Goal: Information Seeking & Learning: Check status

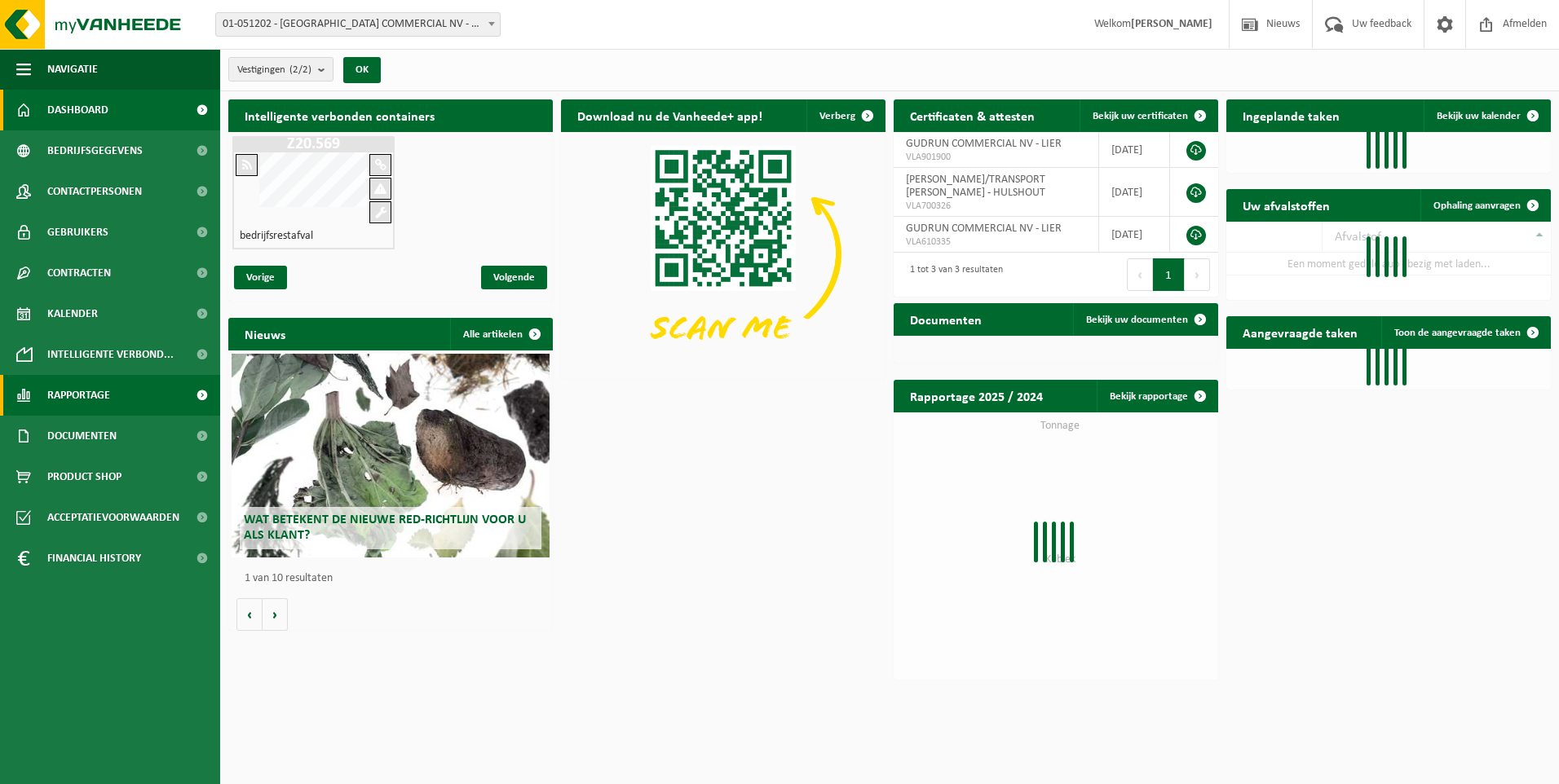
click at [81, 397] on span "Rapportage" at bounding box center [79, 395] width 63 height 41
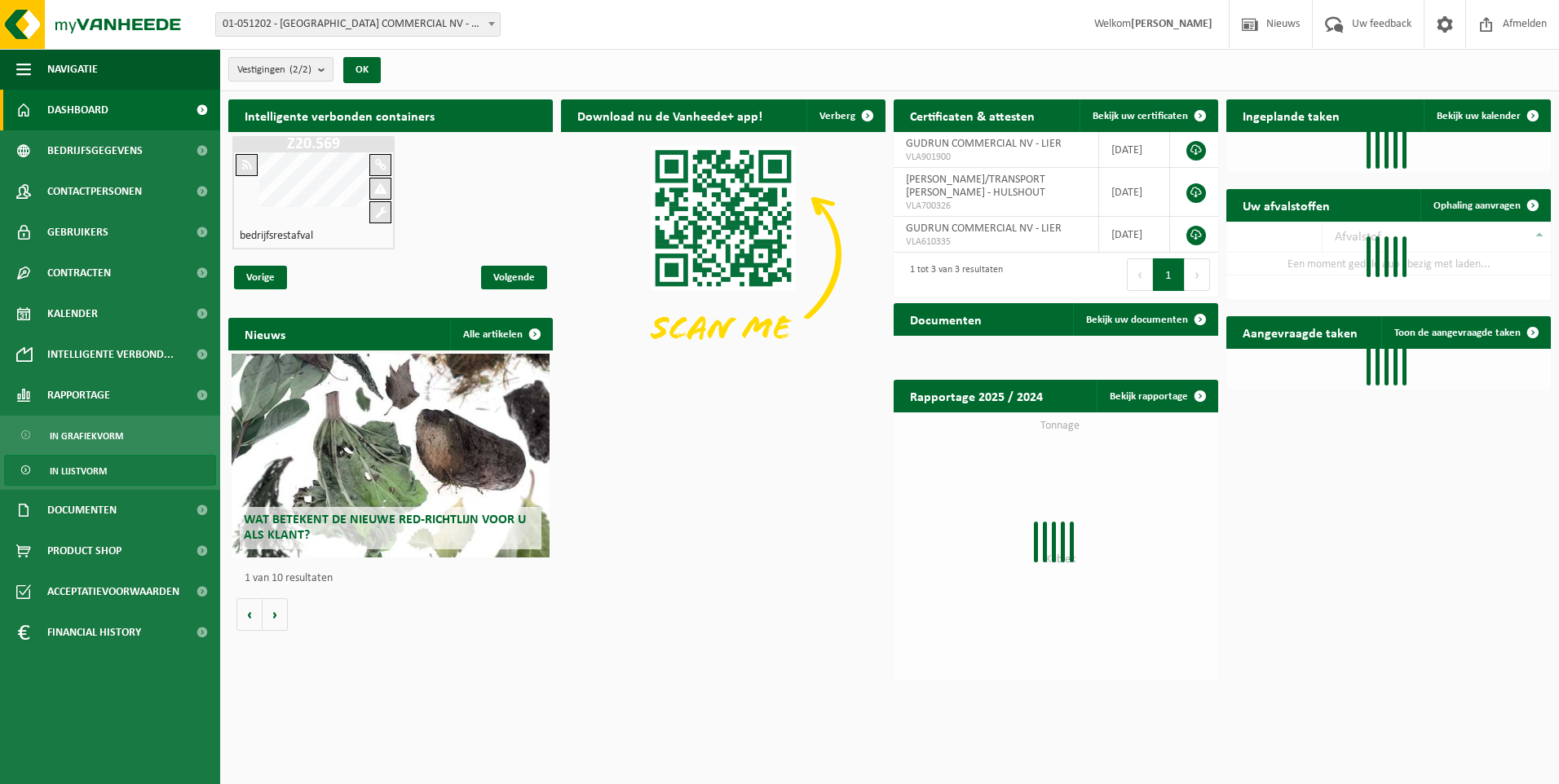
click at [83, 470] on span "In lijstvorm" at bounding box center [78, 471] width 57 height 31
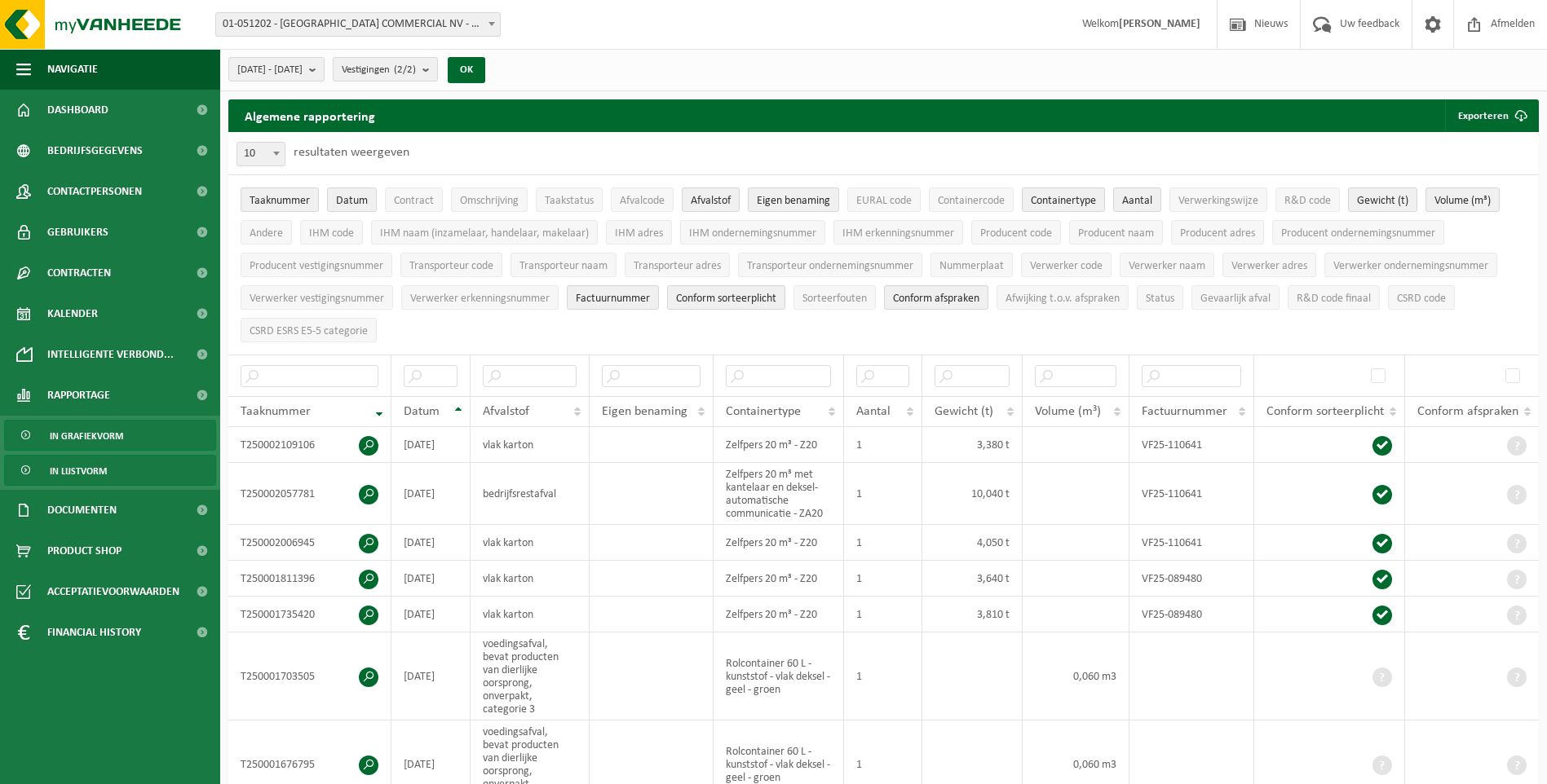
click at [75, 435] on span "In grafiekvorm" at bounding box center [86, 436] width 73 height 31
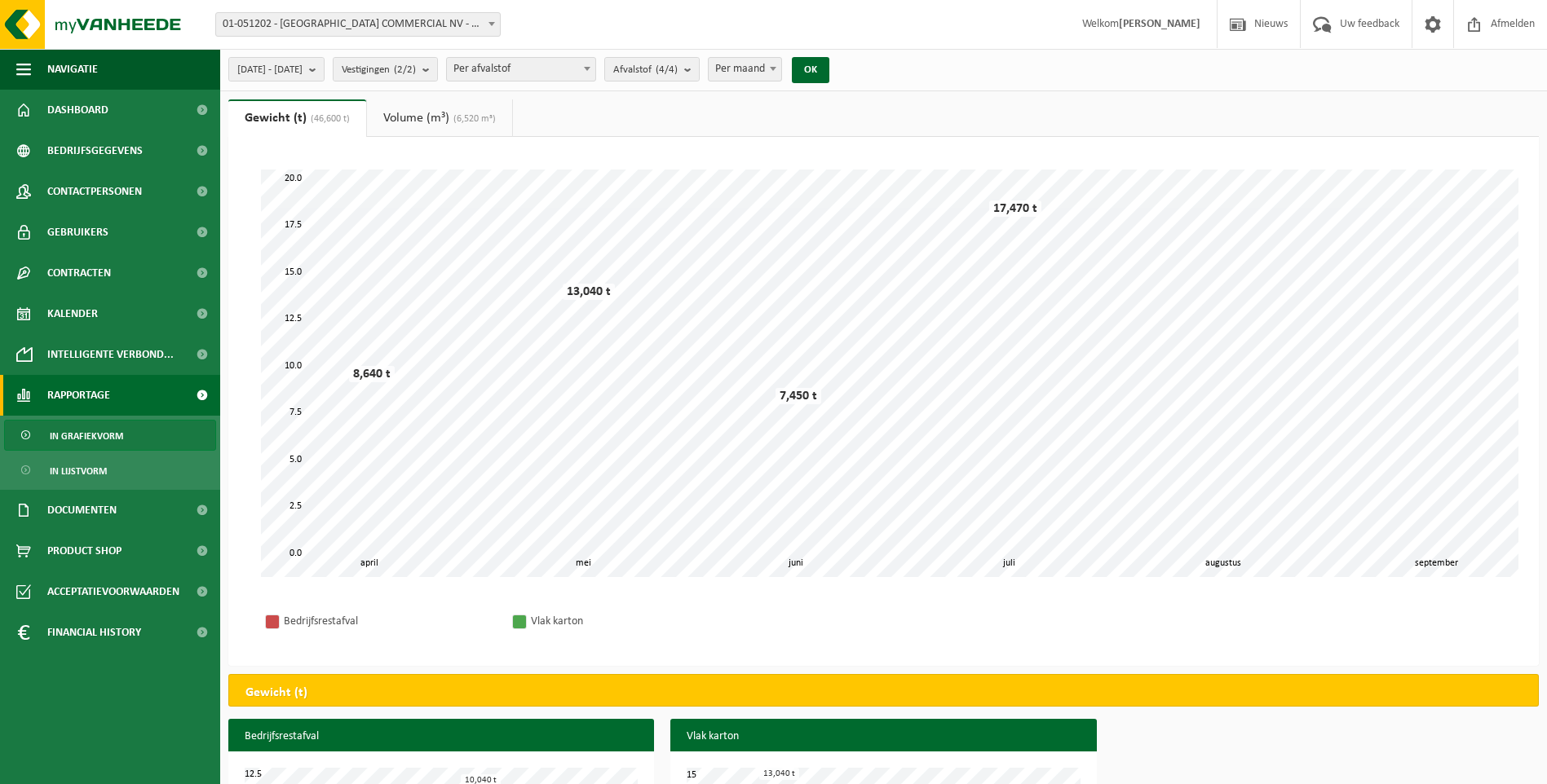
click at [427, 109] on link "Volume (m³) (6,520 m³)" at bounding box center [440, 118] width 145 height 37
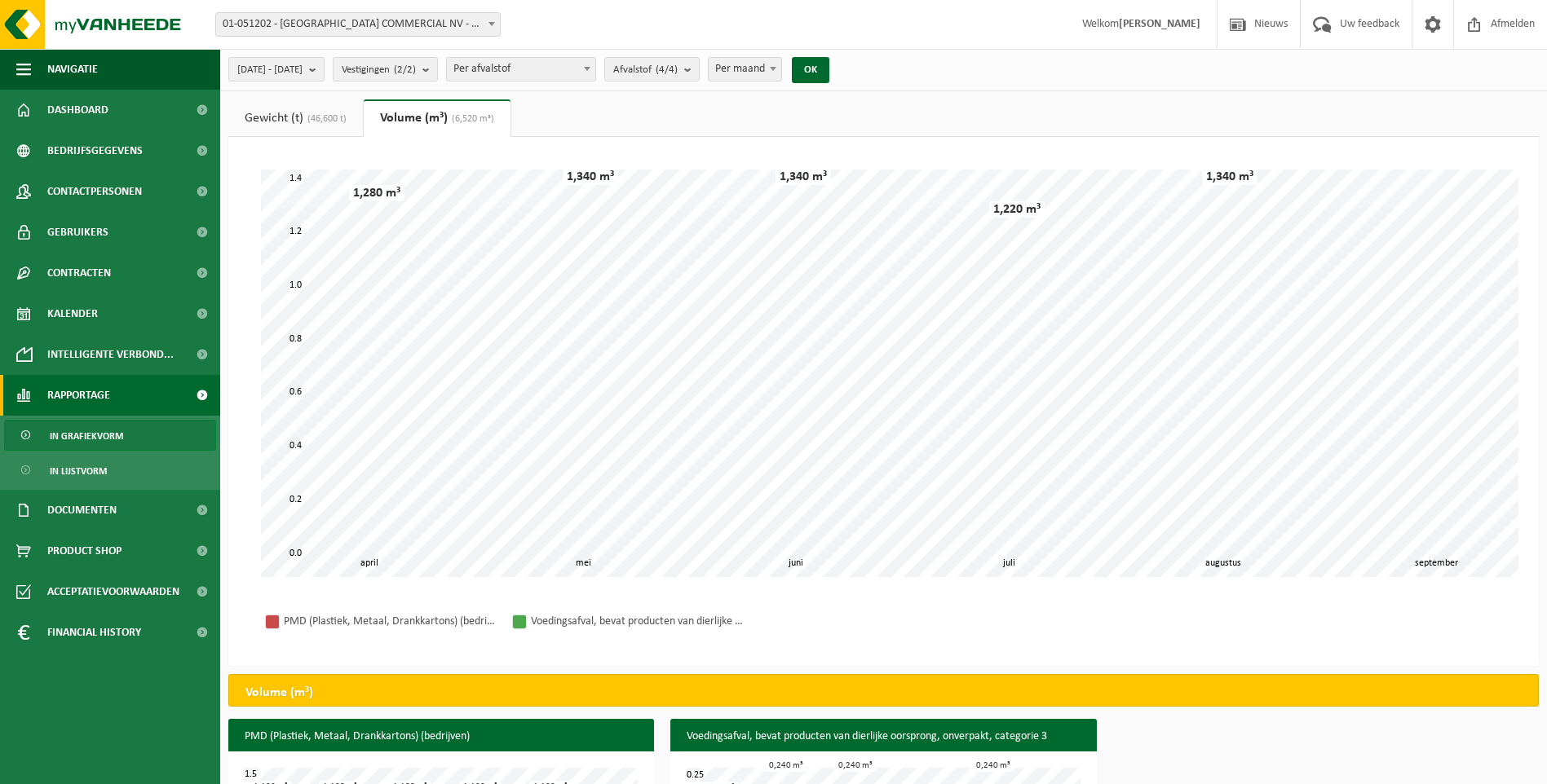
click at [305, 122] on link "Gewicht (t) (46,600 t)" at bounding box center [295, 118] width 134 height 37
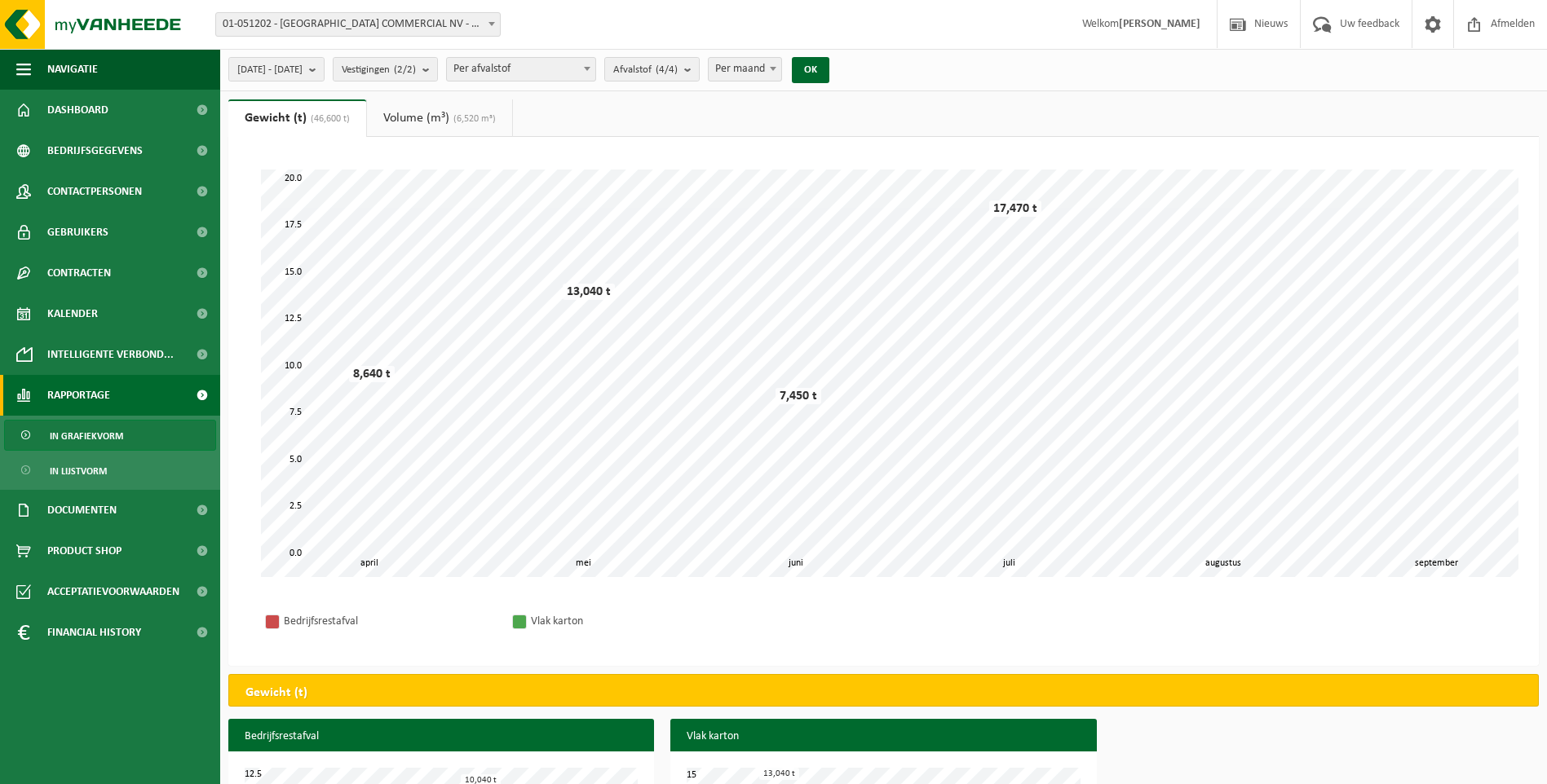
click at [415, 123] on link "Volume (m³) (6,520 m³)" at bounding box center [440, 118] width 145 height 37
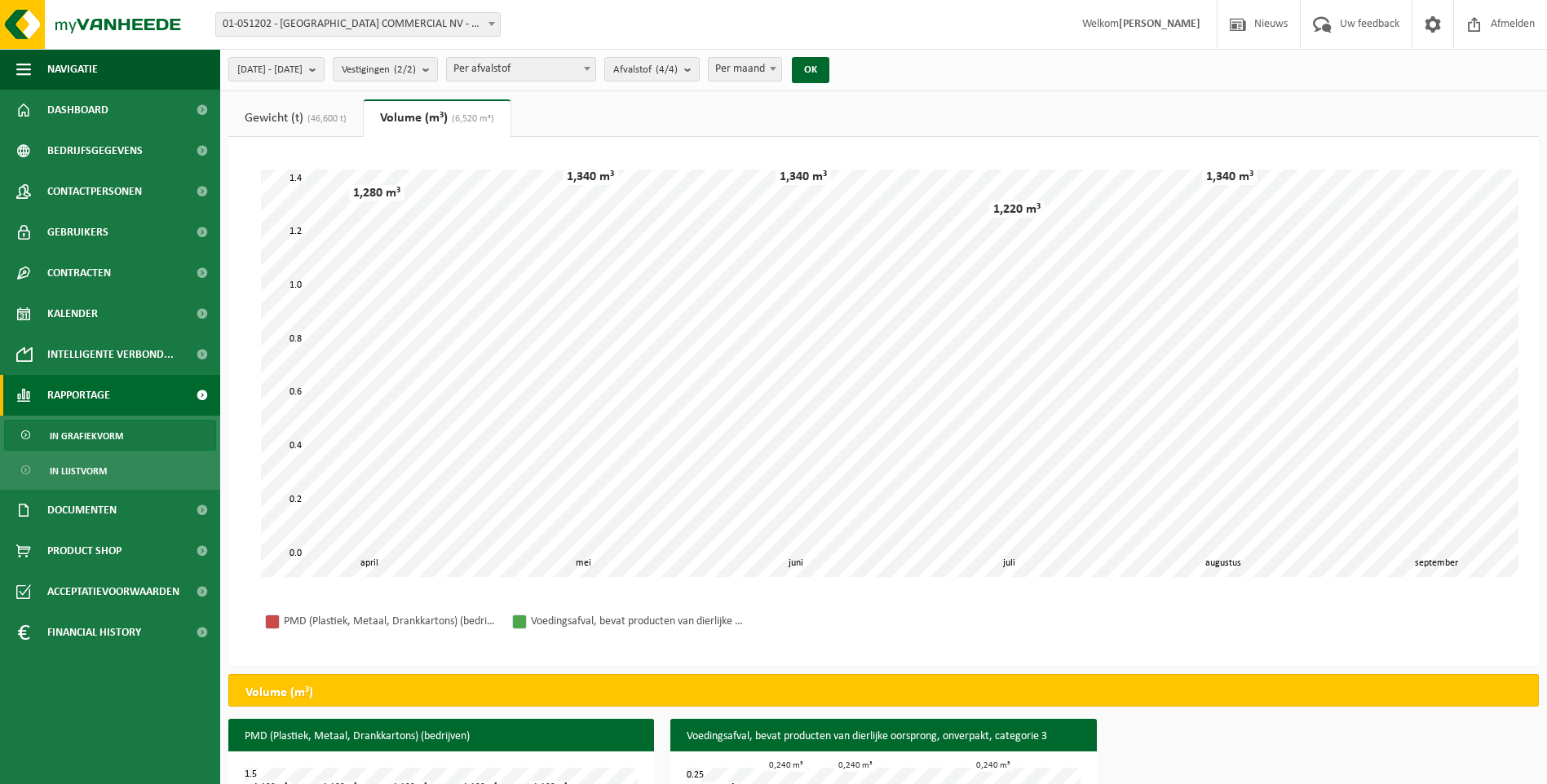
click at [302, 113] on link "Gewicht (t) (46,600 t)" at bounding box center [295, 118] width 134 height 37
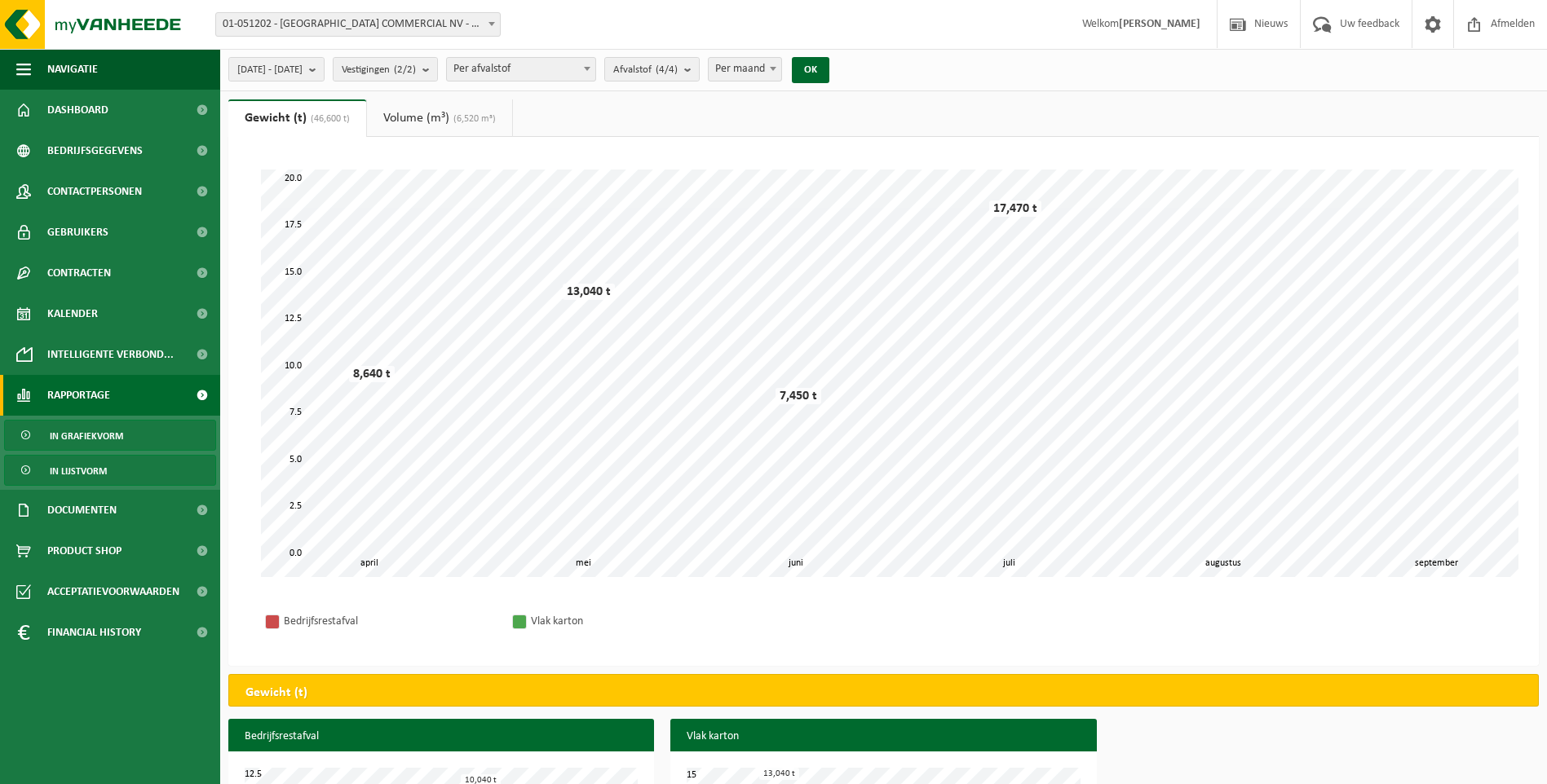
click at [79, 466] on span "In lijstvorm" at bounding box center [78, 471] width 57 height 31
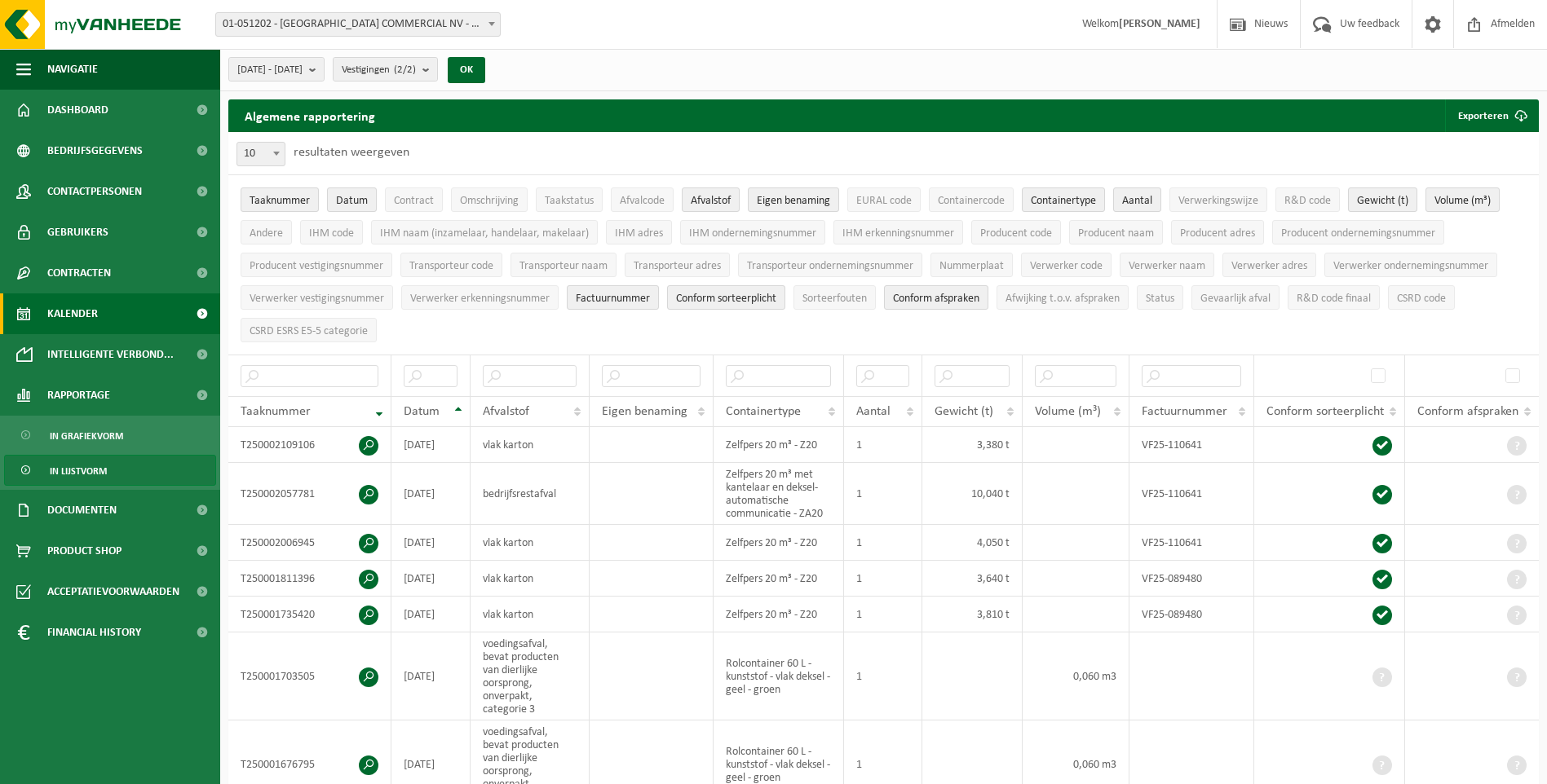
click at [88, 317] on span "Kalender" at bounding box center [72, 313] width 50 height 41
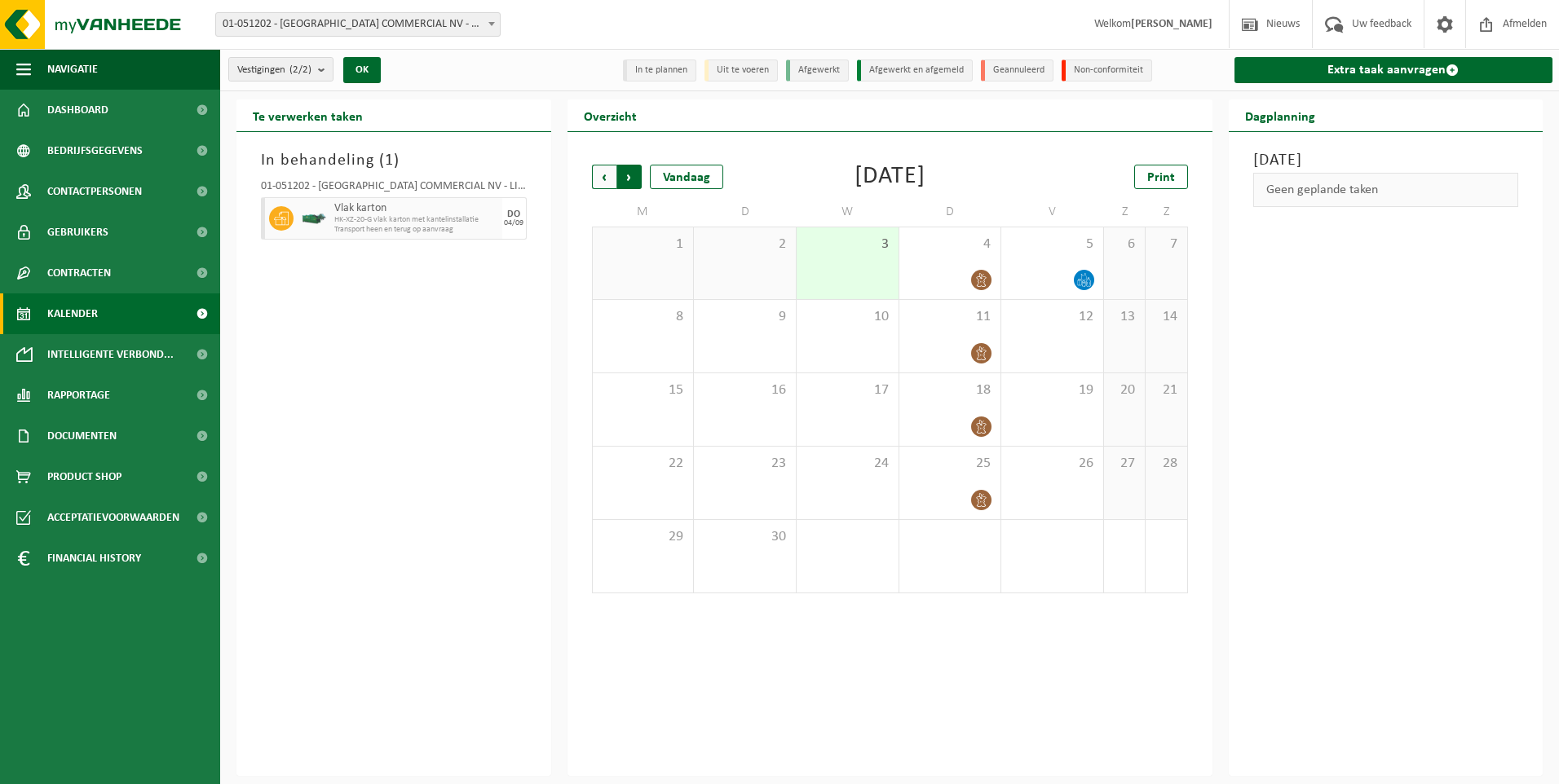
click at [594, 180] on span "Vorige" at bounding box center [604, 177] width 25 height 25
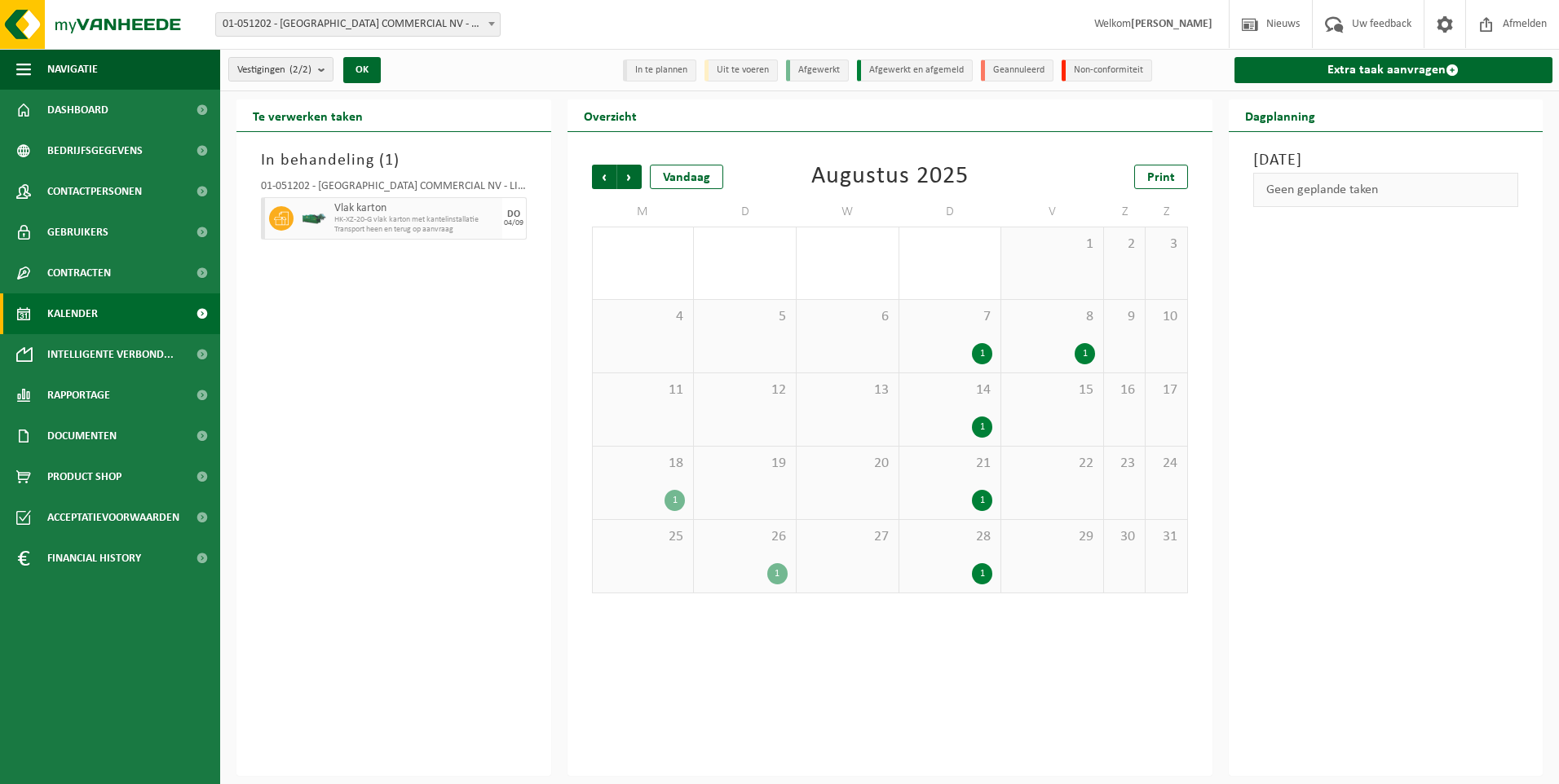
click at [976, 348] on div "1" at bounding box center [981, 354] width 20 height 21
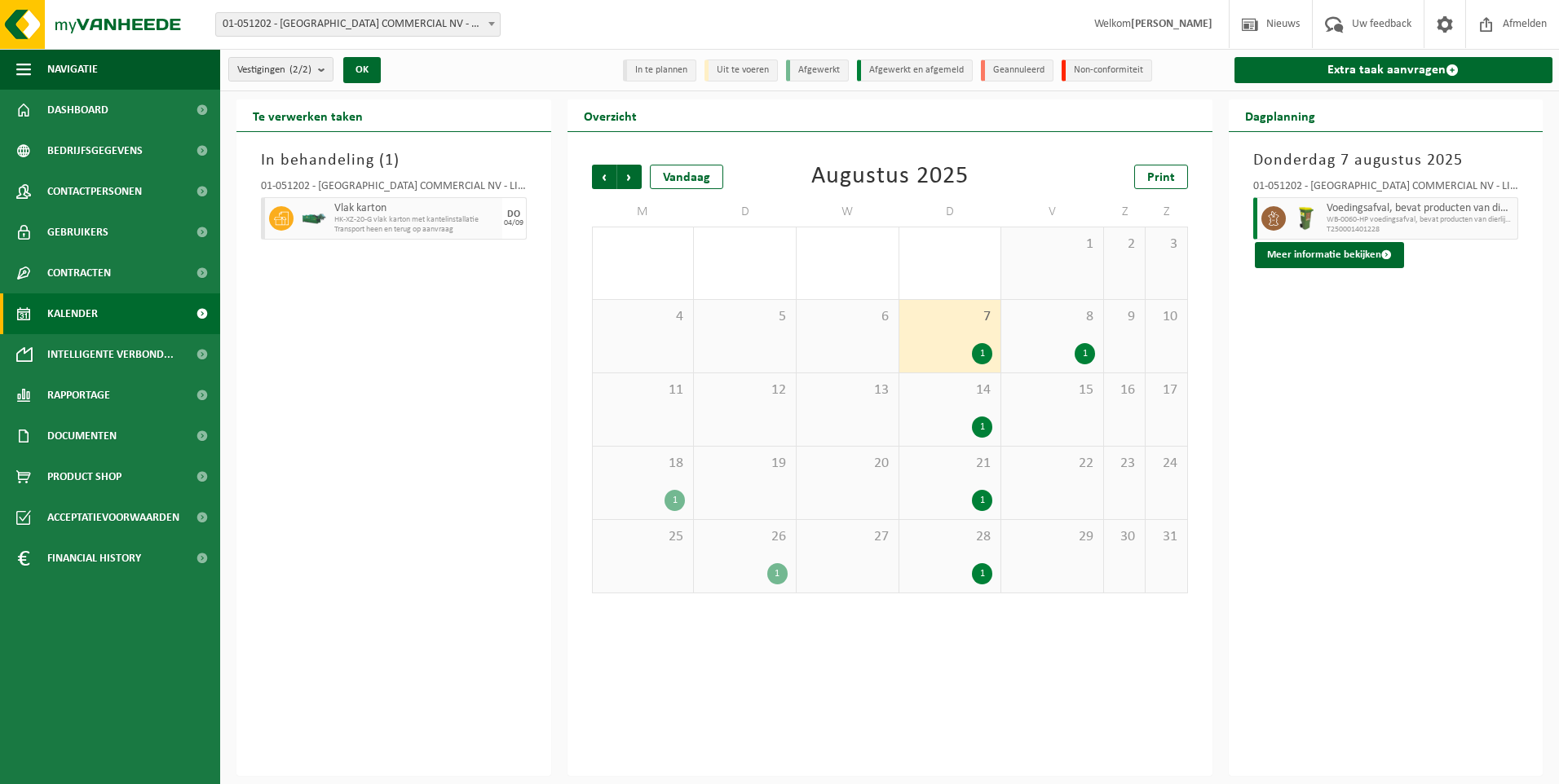
click at [1072, 344] on div "1" at bounding box center [1053, 354] width 86 height 21
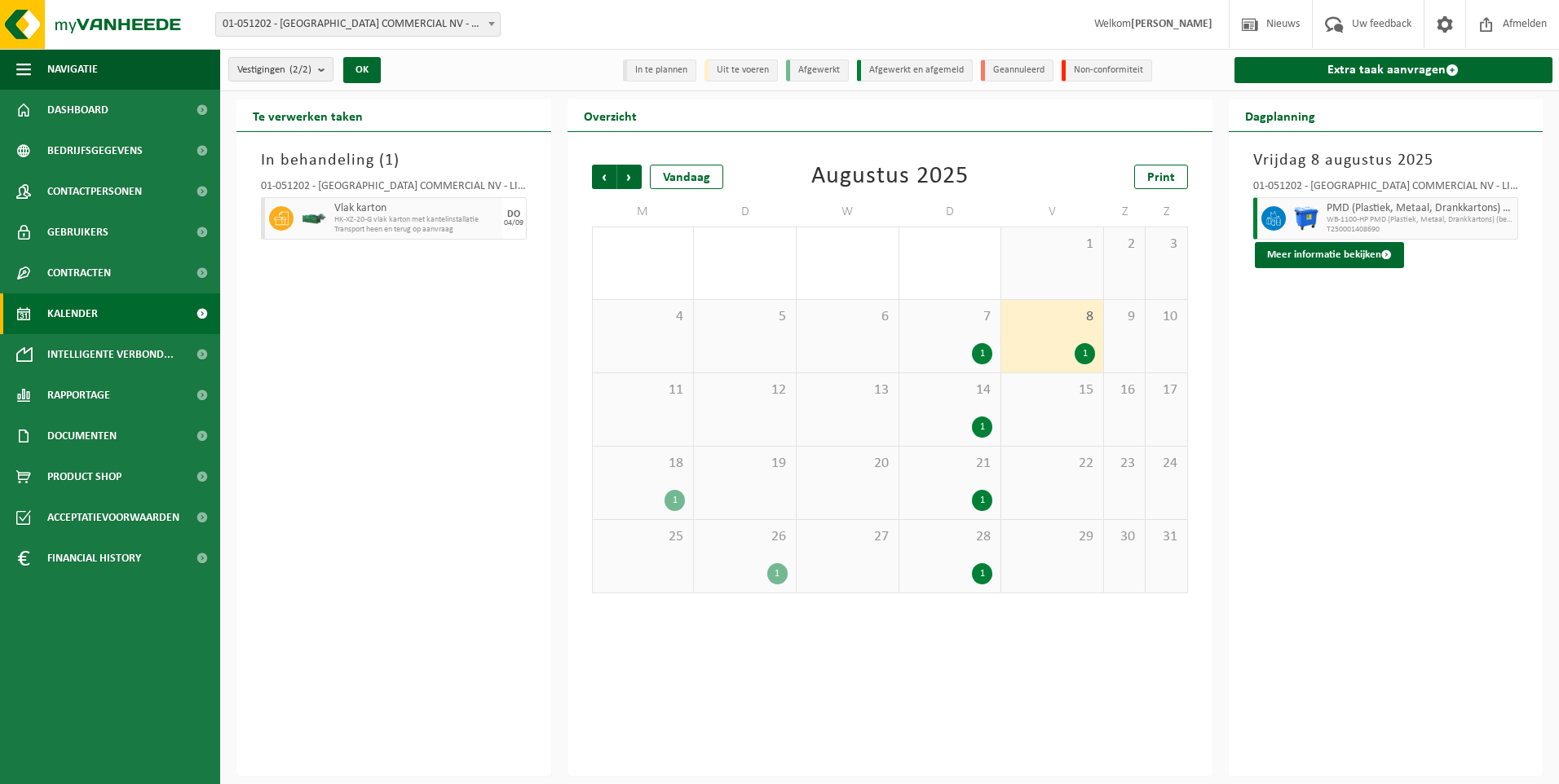
click at [950, 424] on div "1" at bounding box center [950, 427] width 86 height 21
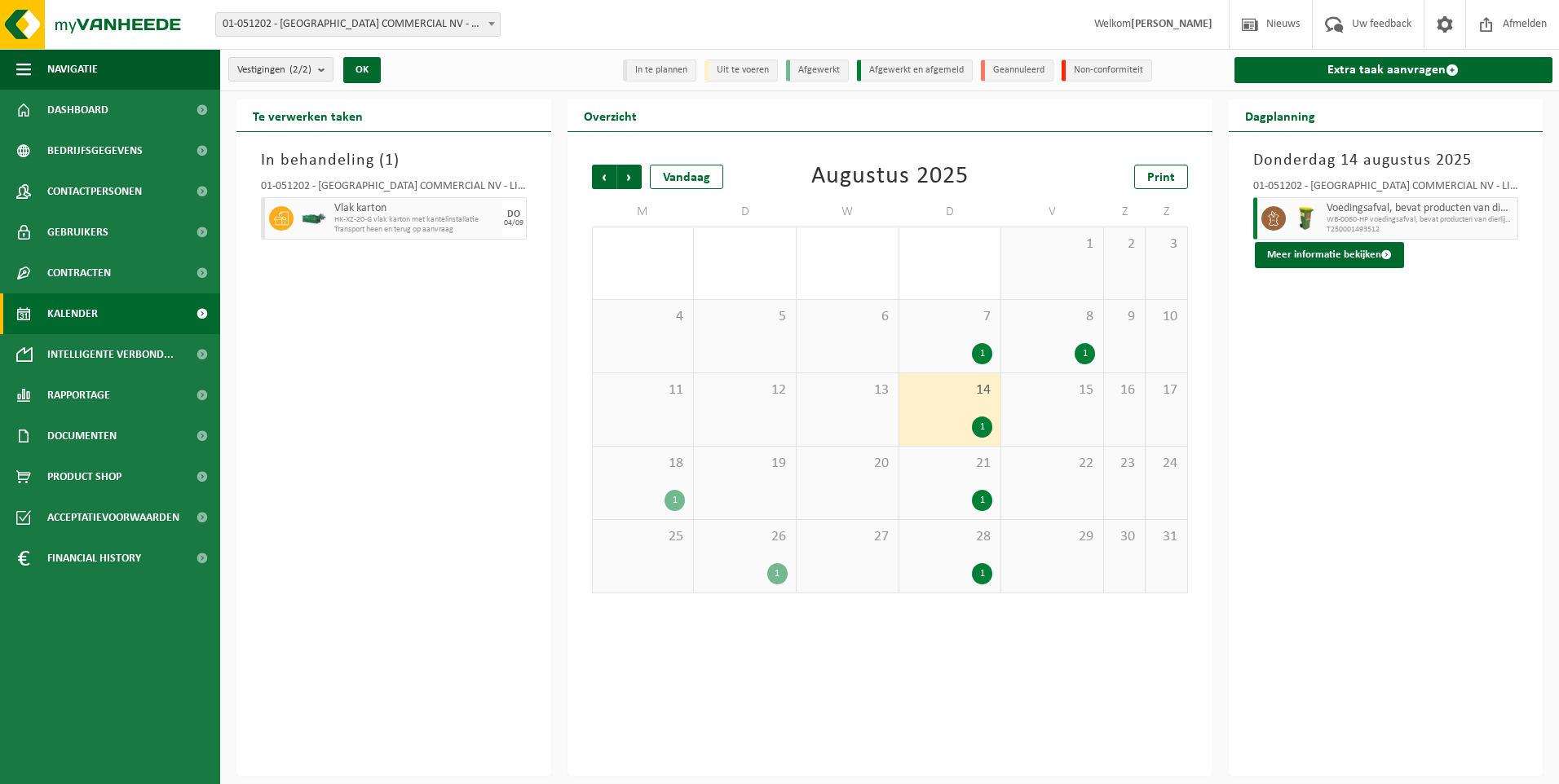
click at [1033, 354] on div "1" at bounding box center [1053, 354] width 86 height 21
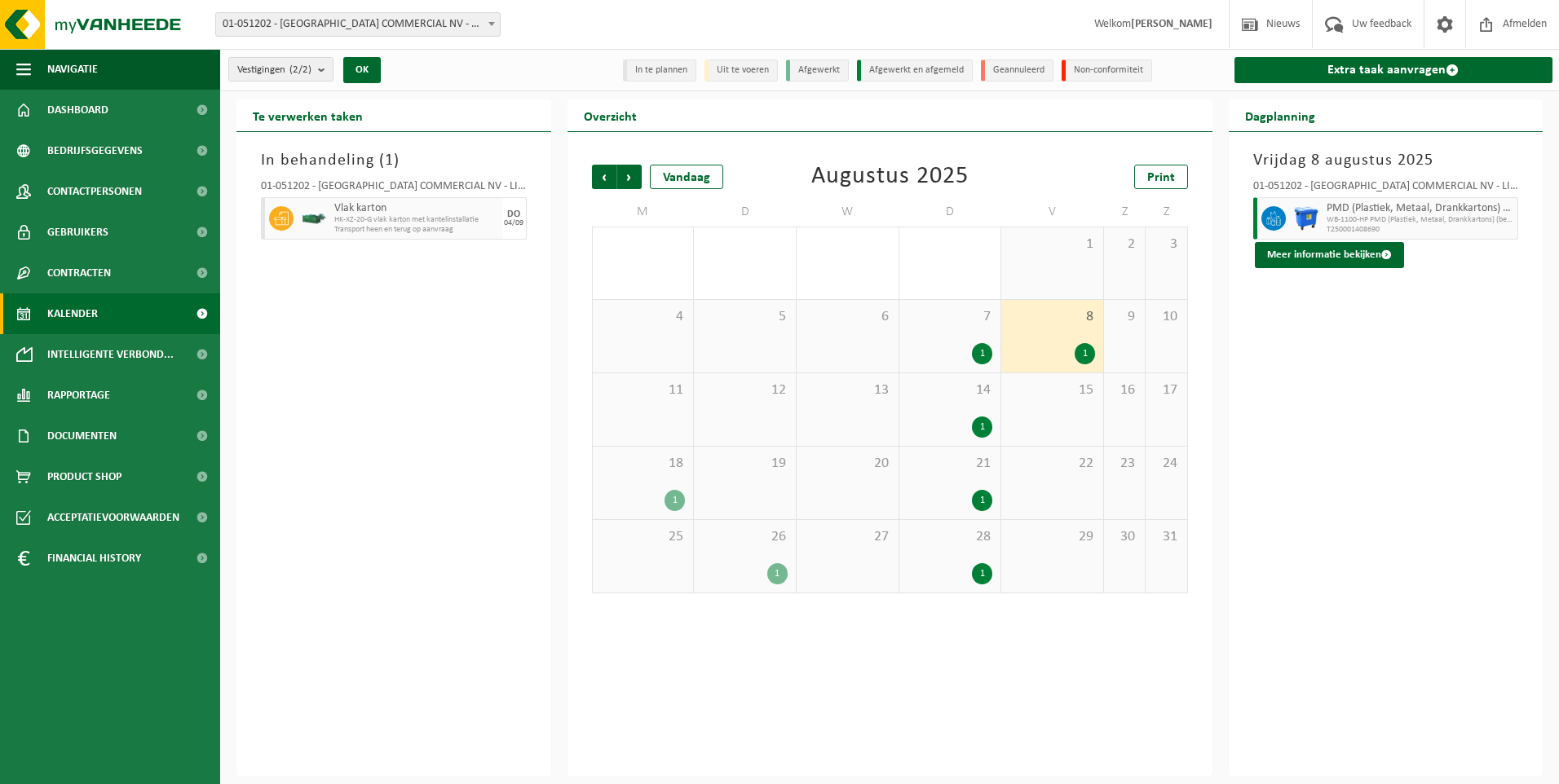
click at [675, 503] on div "1" at bounding box center [674, 500] width 20 height 21
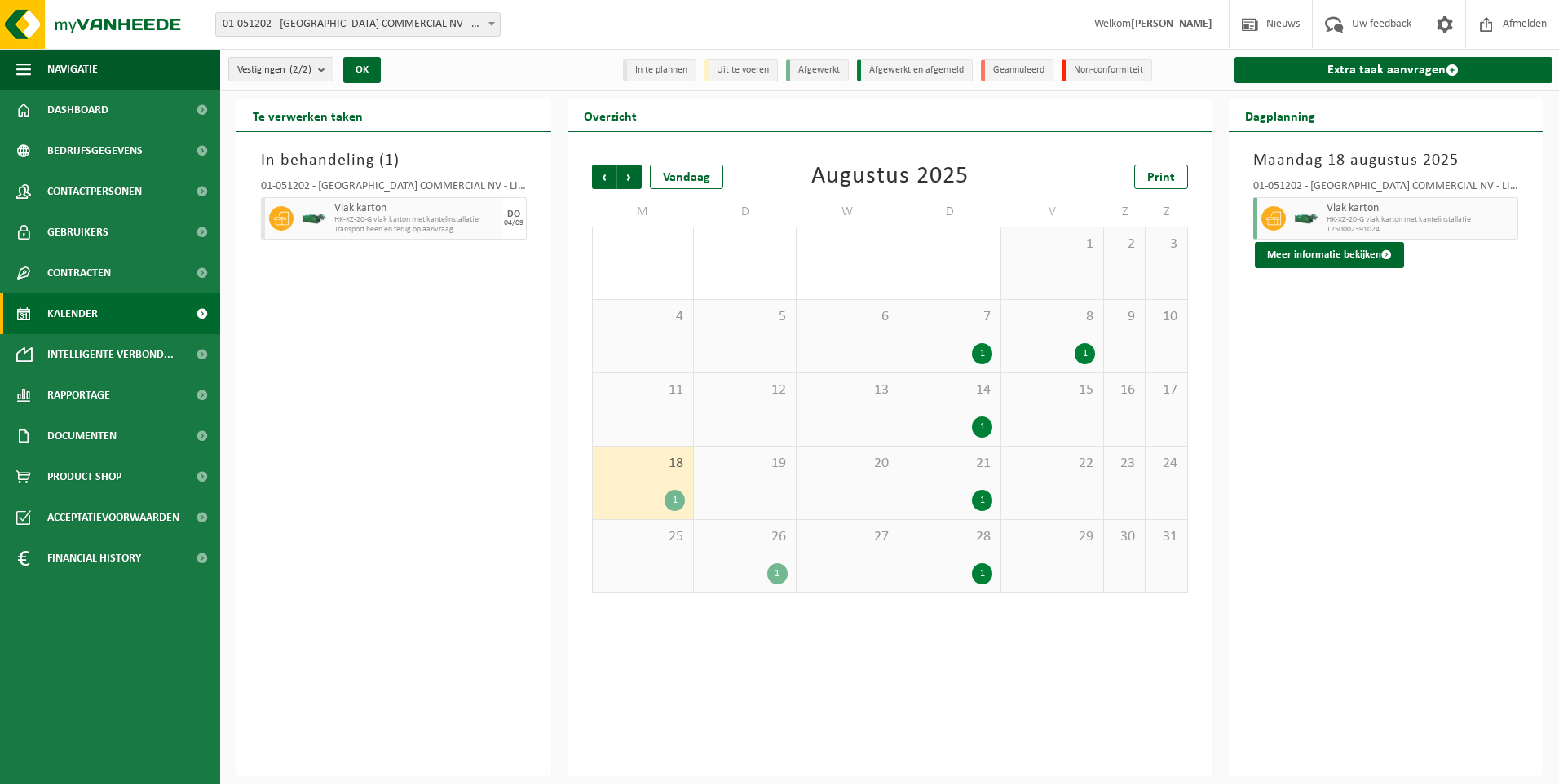
click at [940, 491] on div "1" at bounding box center [950, 500] width 86 height 21
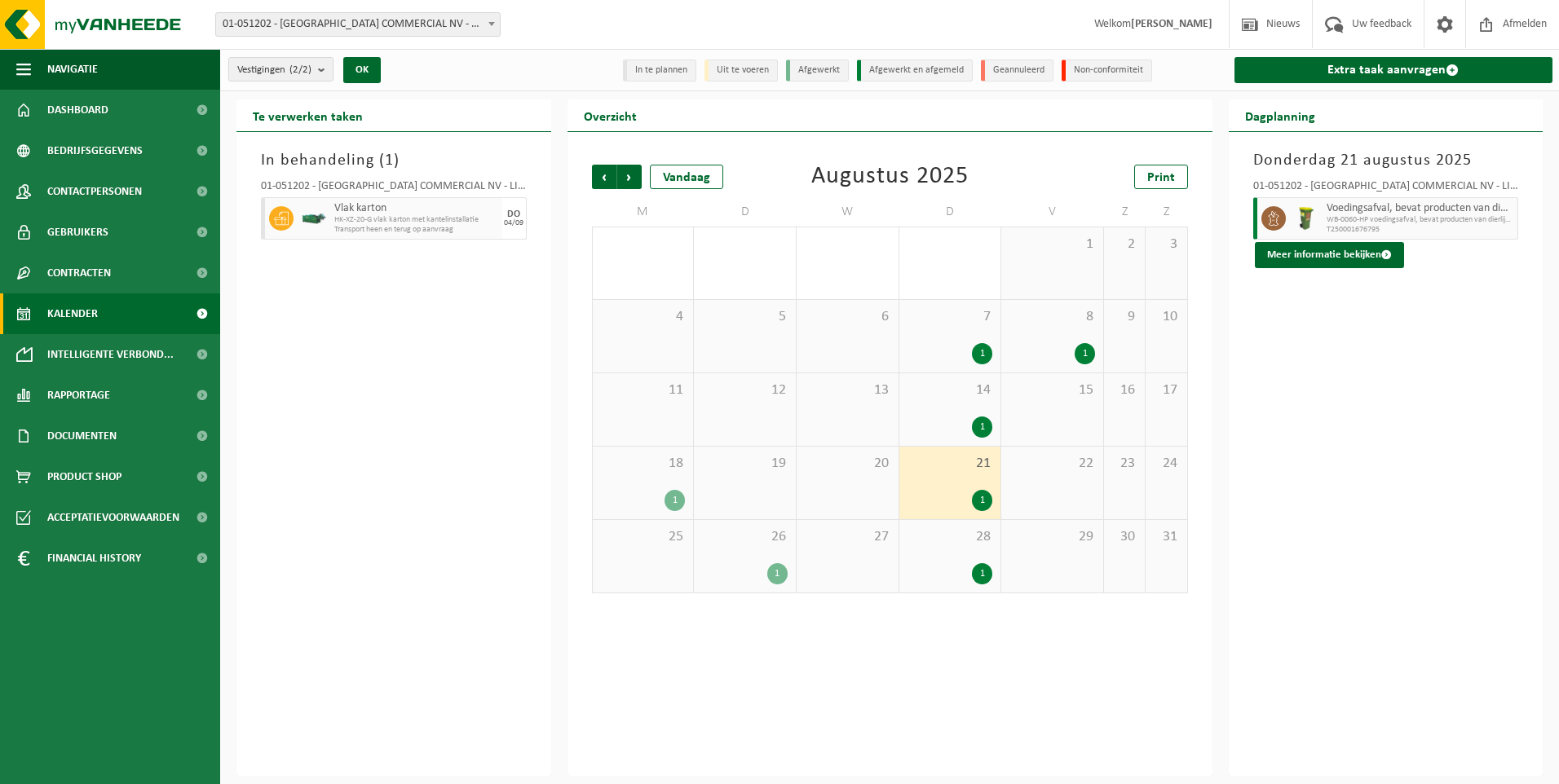
click at [755, 553] on div "26 1" at bounding box center [744, 557] width 102 height 72
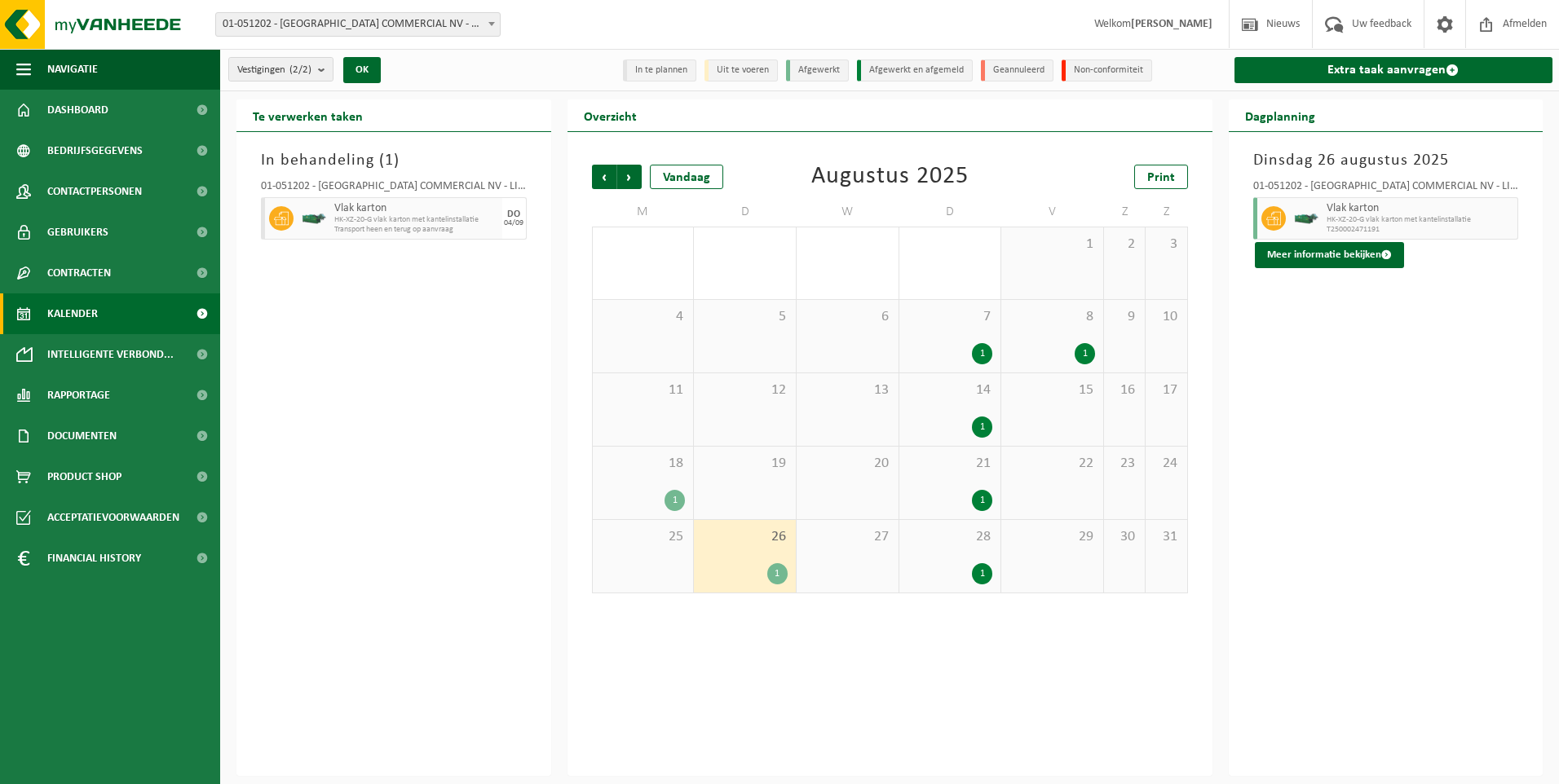
click at [946, 568] on div "1" at bounding box center [950, 574] width 86 height 21
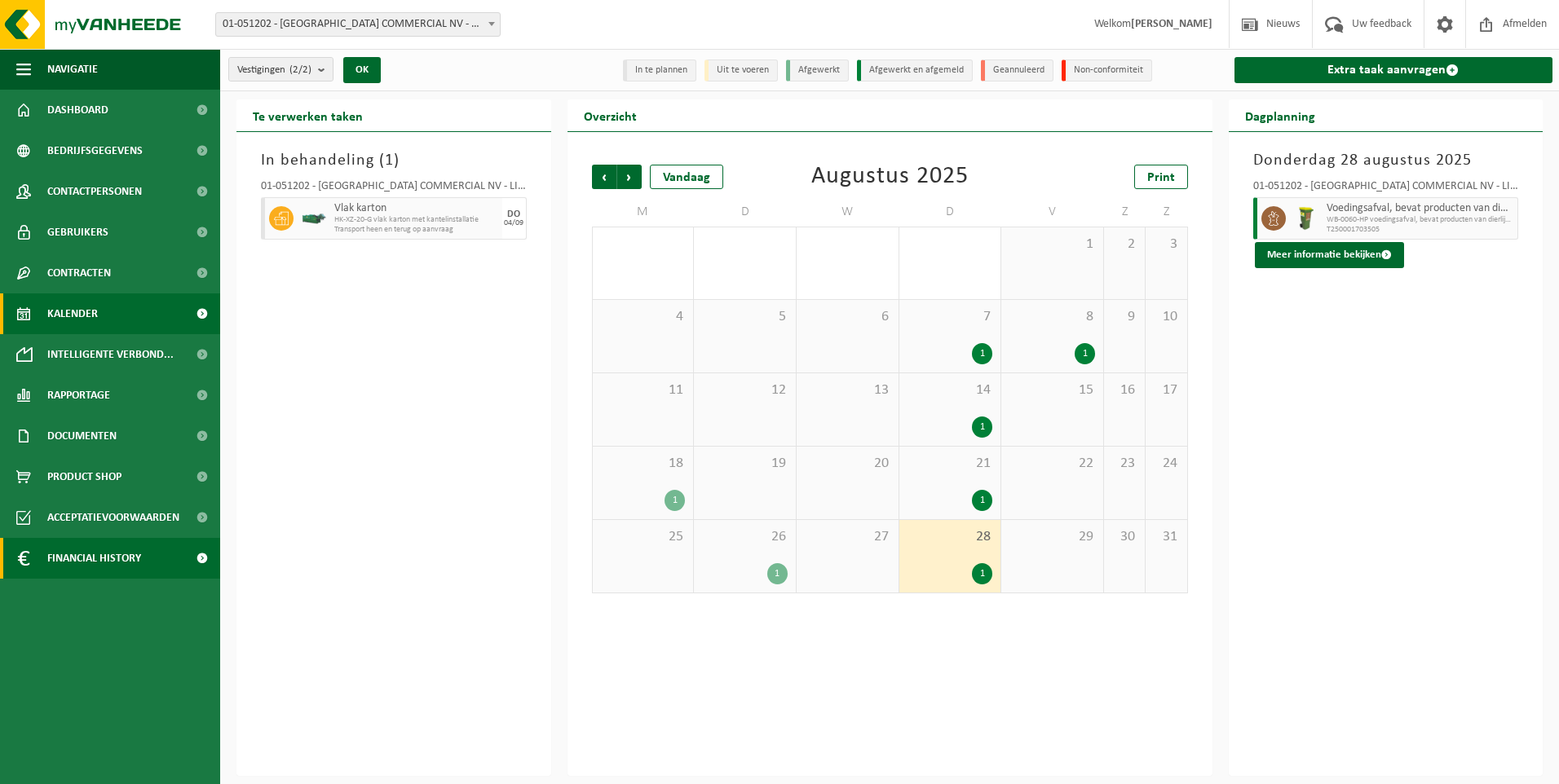
click at [70, 560] on span "Financial History" at bounding box center [94, 558] width 94 height 41
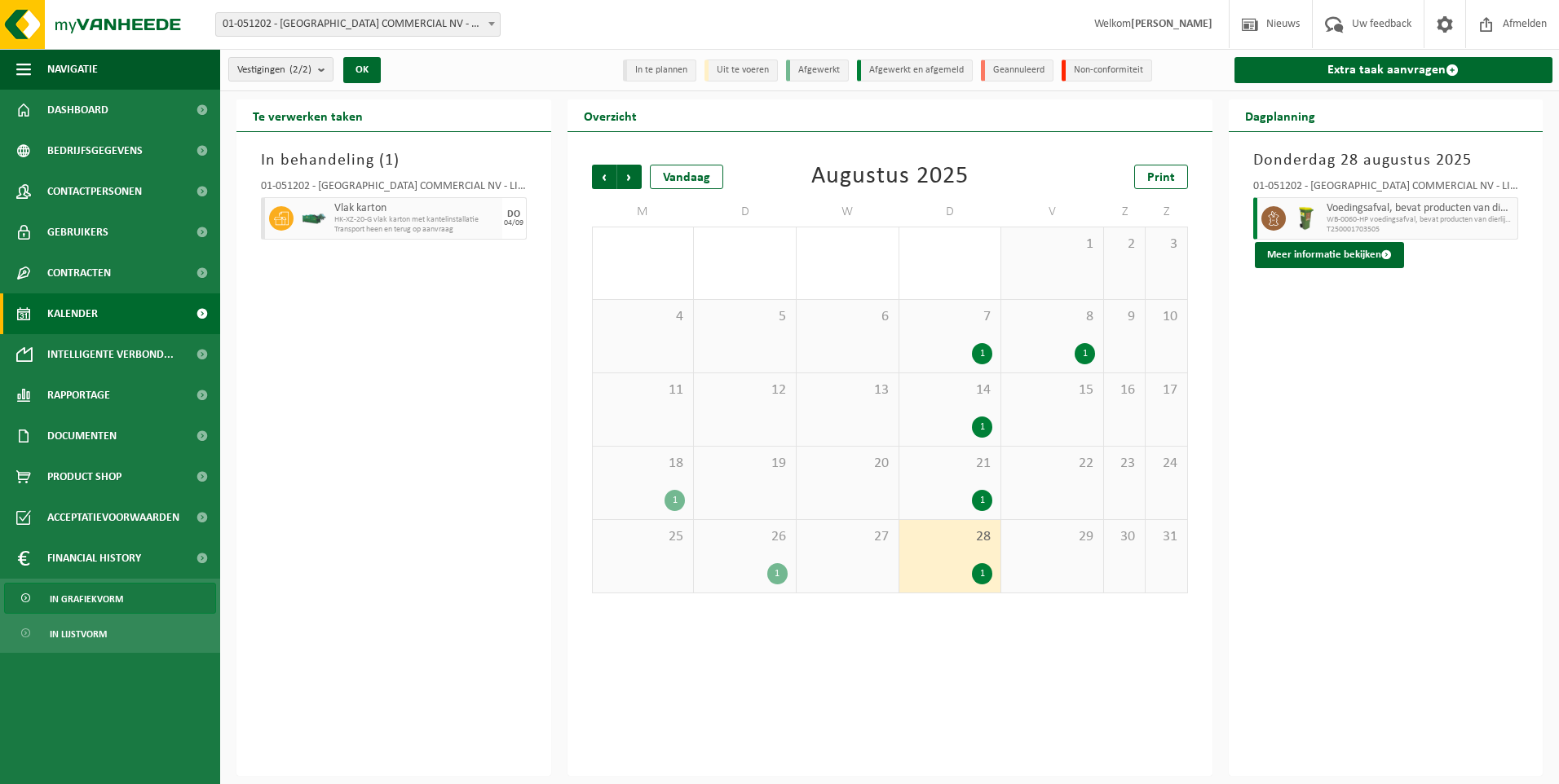
click at [73, 602] on span "In grafiekvorm" at bounding box center [86, 598] width 73 height 31
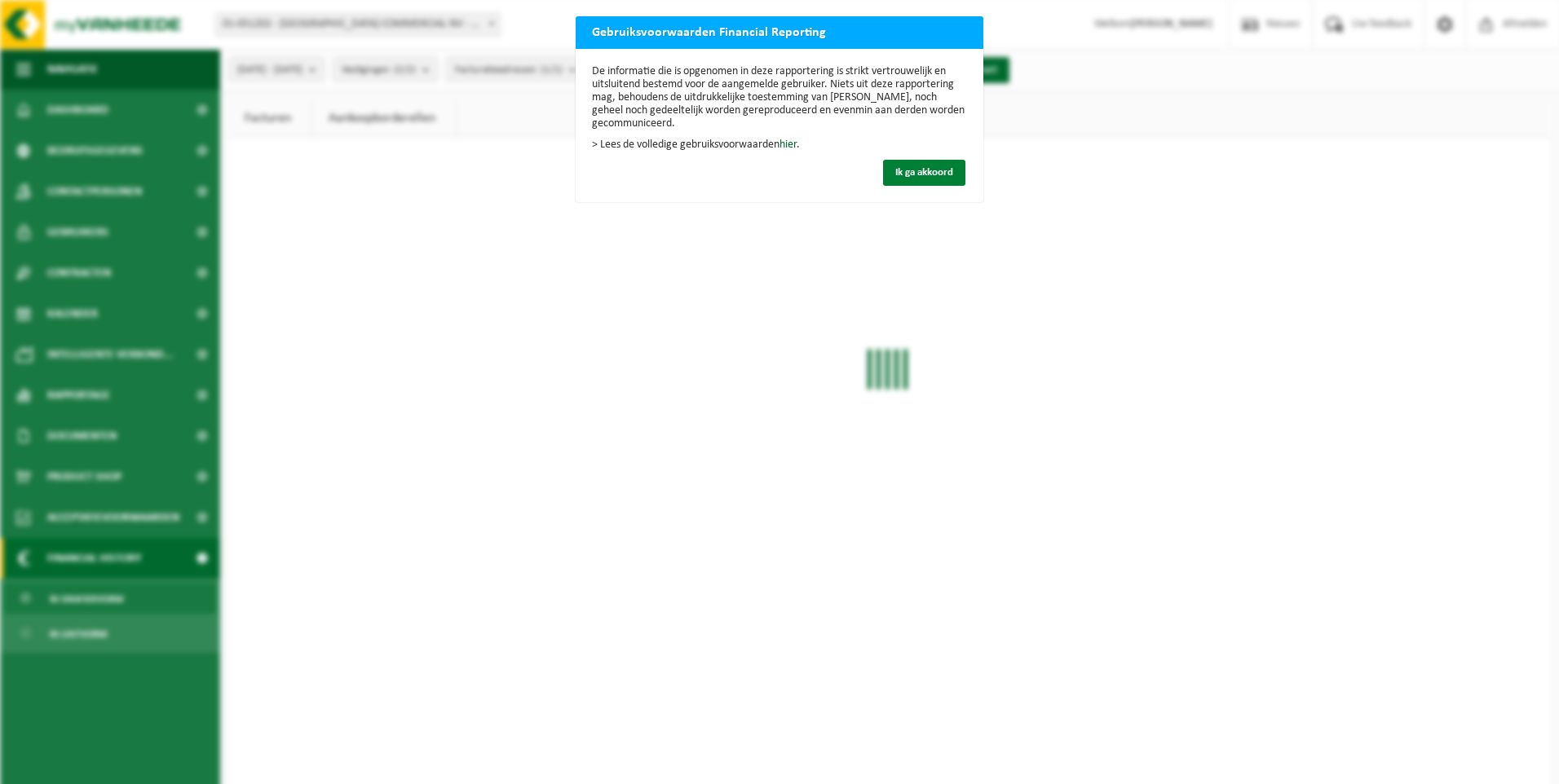
click at [941, 180] on button "Ik ga akkoord" at bounding box center [924, 172] width 83 height 26
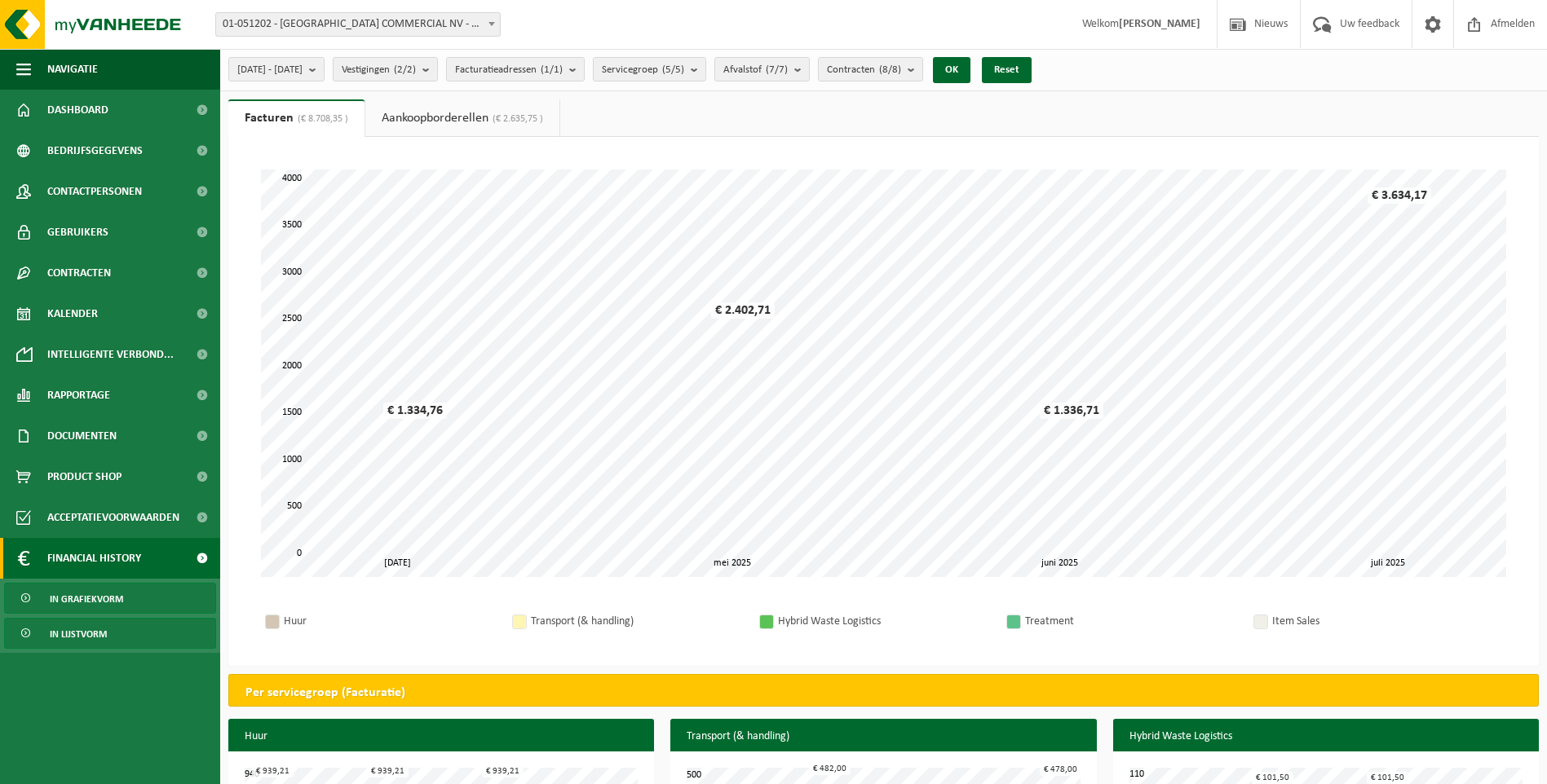
click at [80, 635] on span "In lijstvorm" at bounding box center [78, 634] width 57 height 31
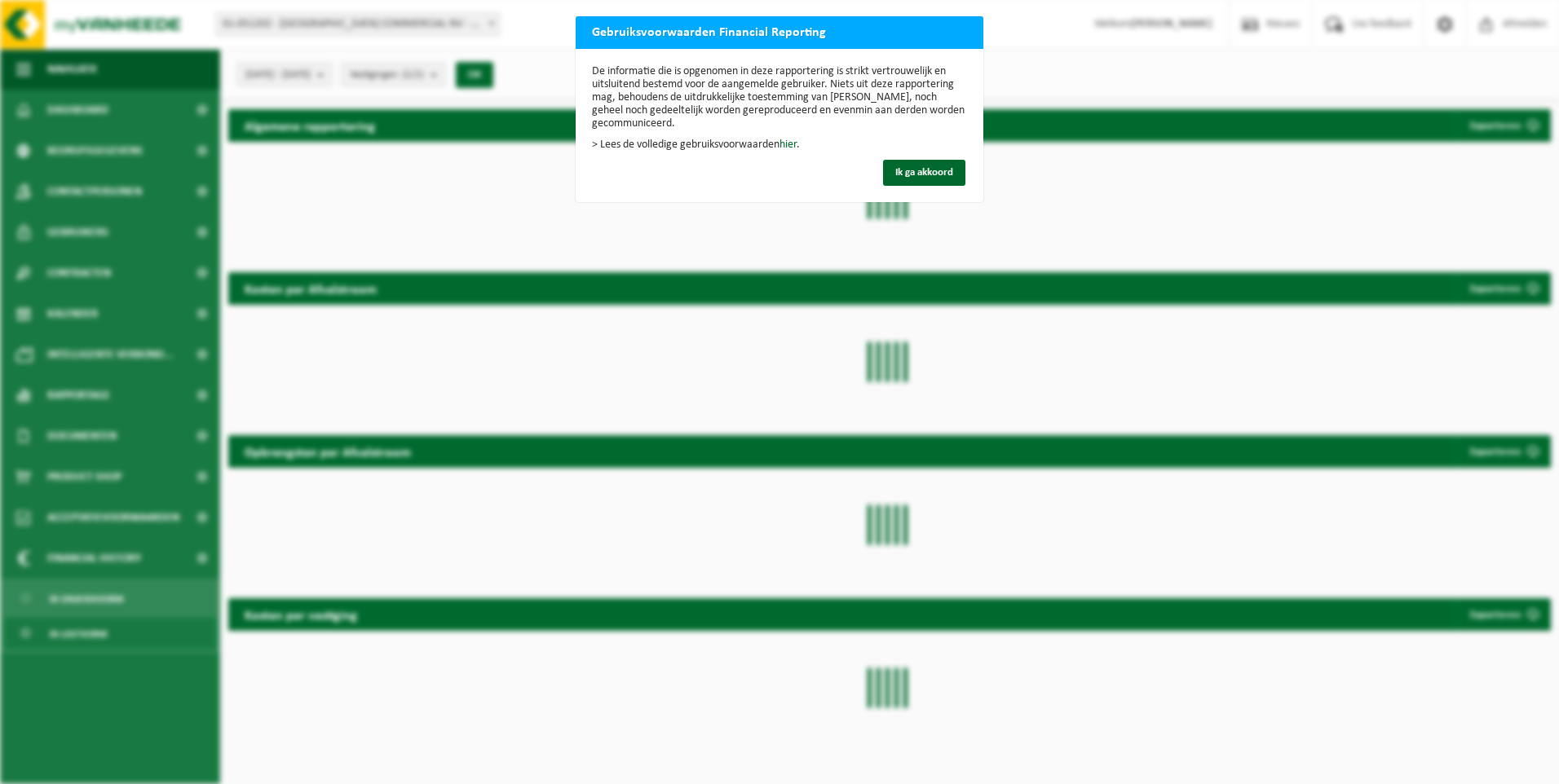
drag, startPoint x: 941, startPoint y: 172, endPoint x: 864, endPoint y: 221, distance: 91.3
click at [941, 171] on span "Ik ga akkoord" at bounding box center [924, 172] width 58 height 10
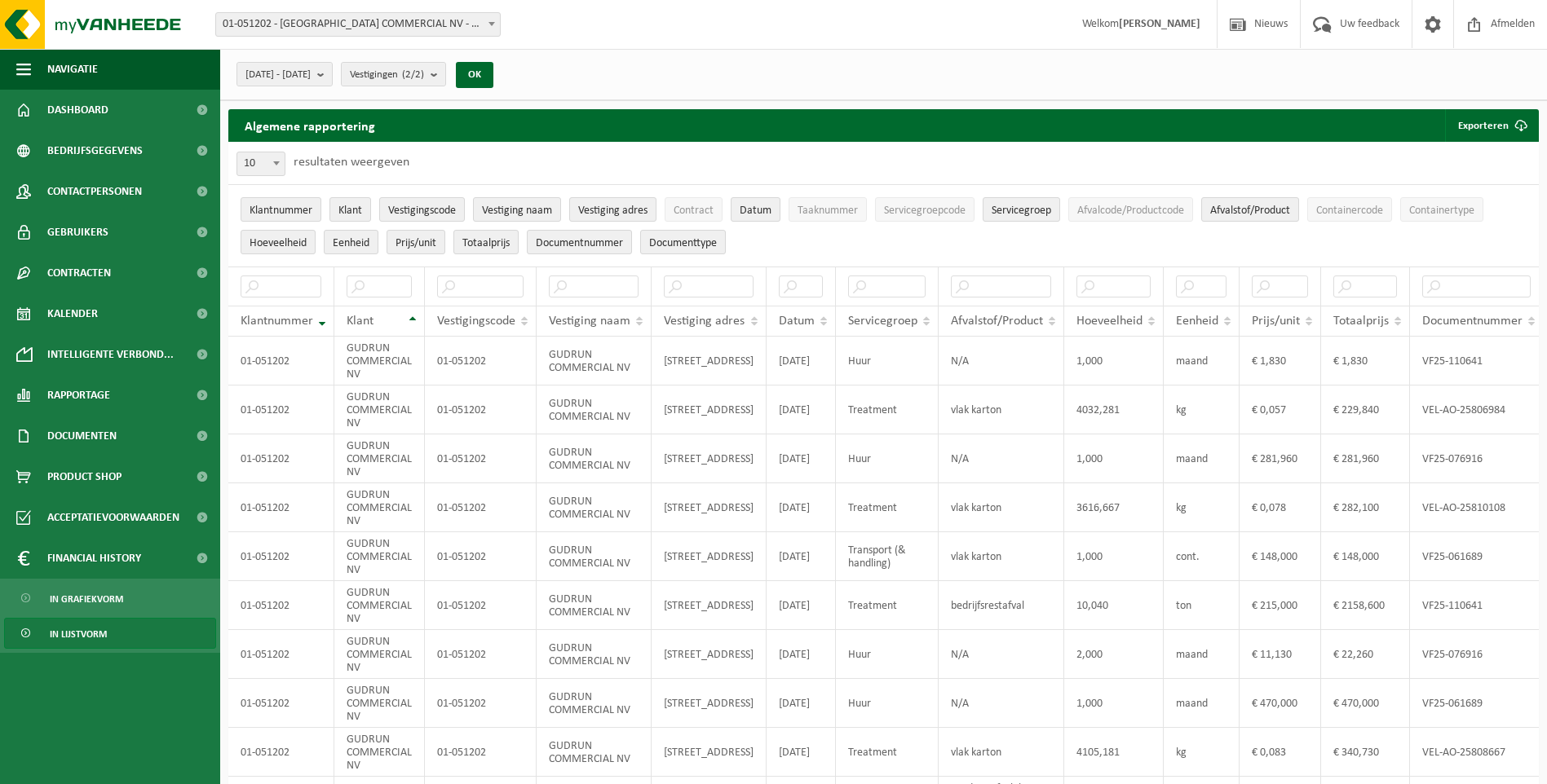
click at [78, 630] on span "In lijstvorm" at bounding box center [78, 634] width 57 height 31
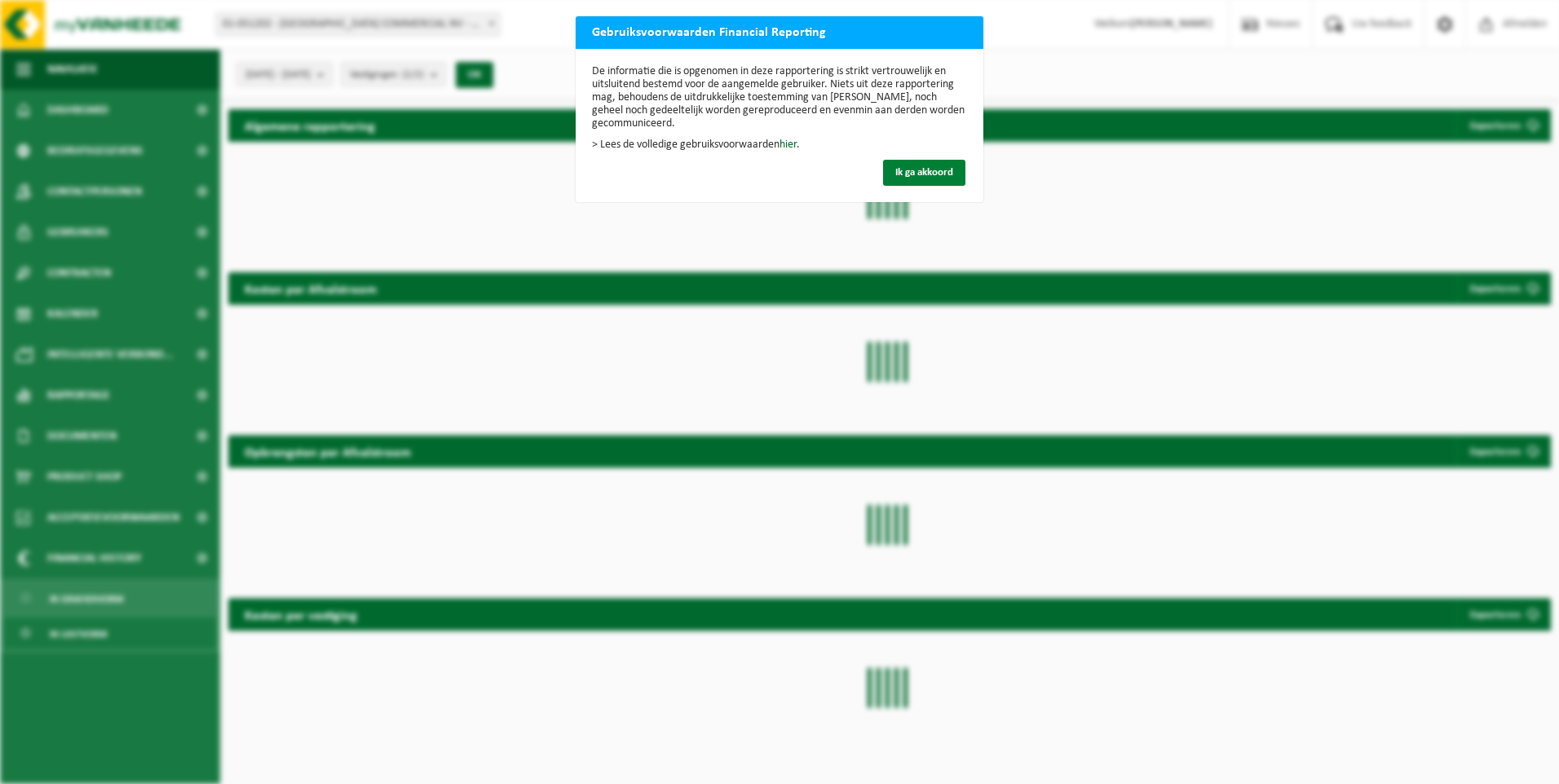
click at [924, 167] on span "Ik ga akkoord" at bounding box center [924, 172] width 58 height 10
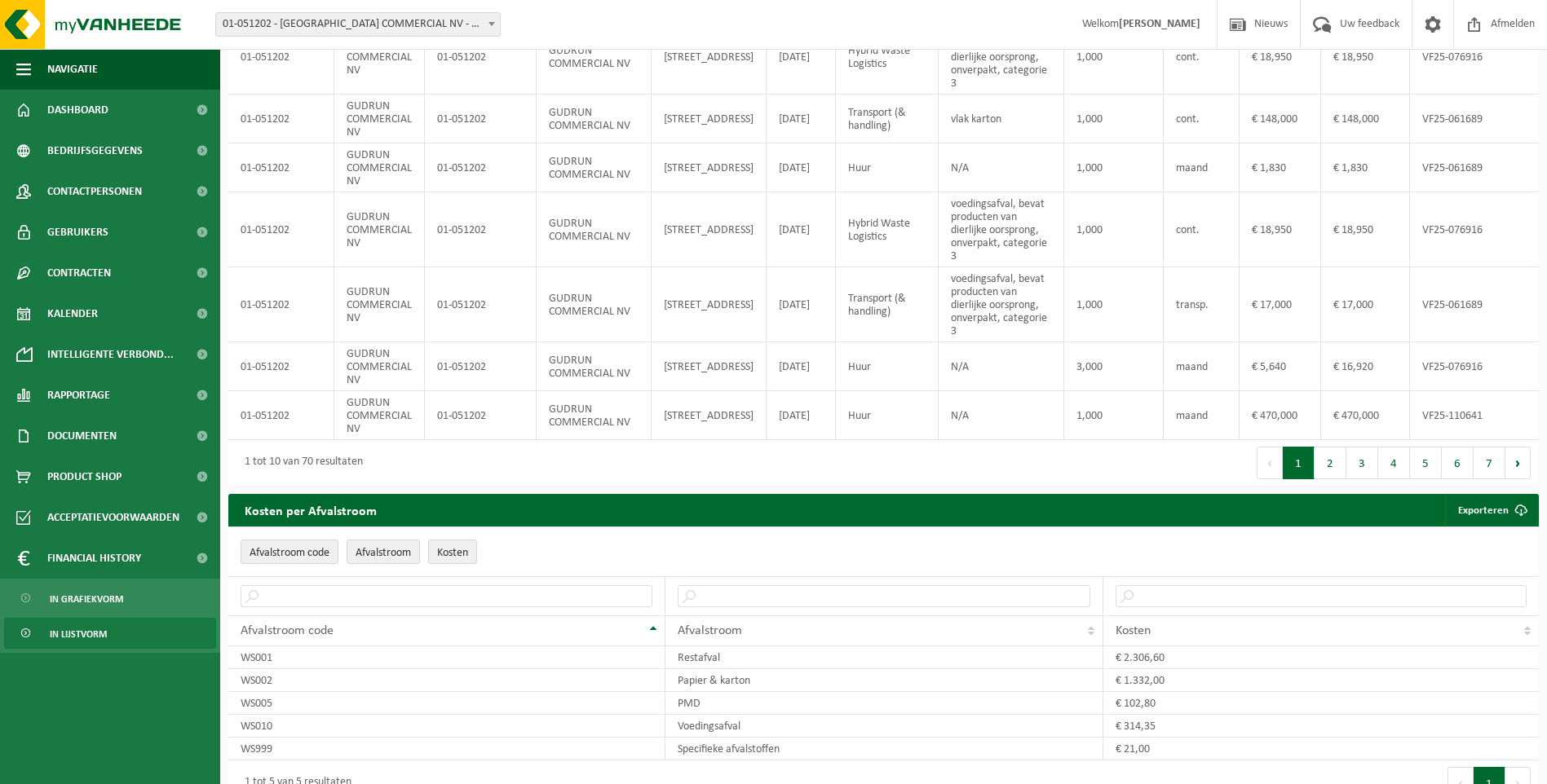
scroll to position [326, 0]
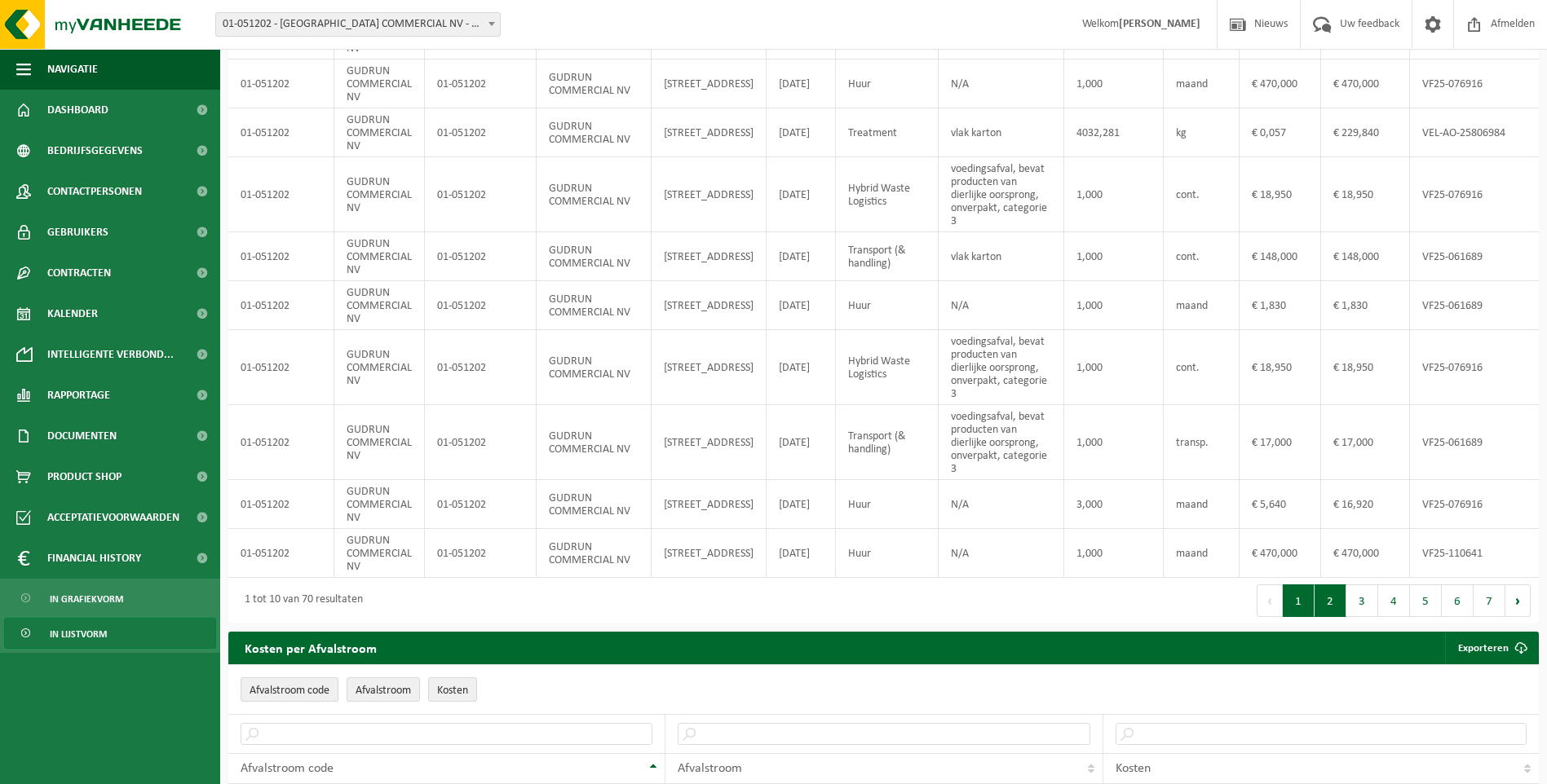
click at [1334, 614] on button "2" at bounding box center [1330, 600] width 31 height 32
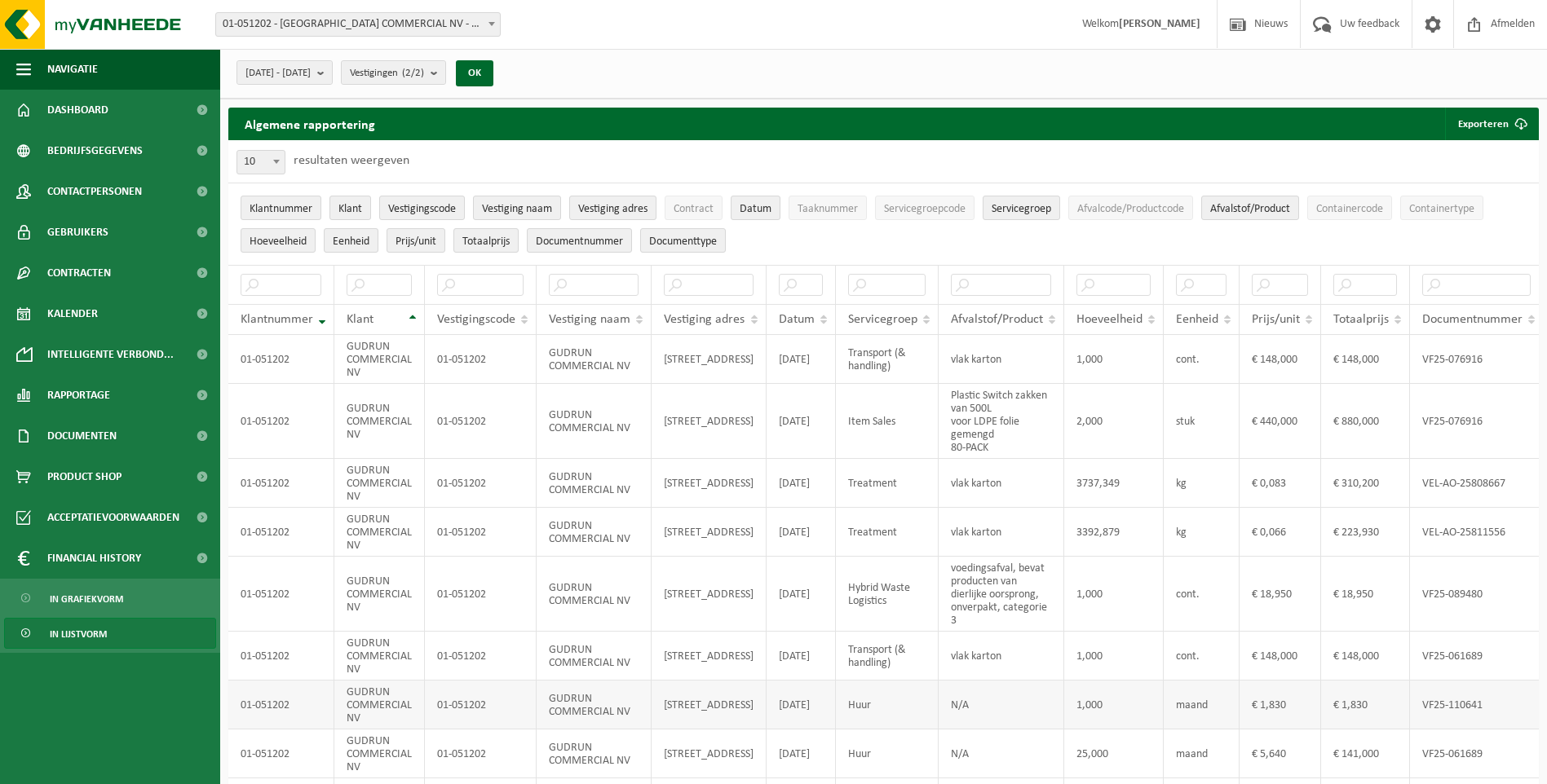
scroll to position [0, 0]
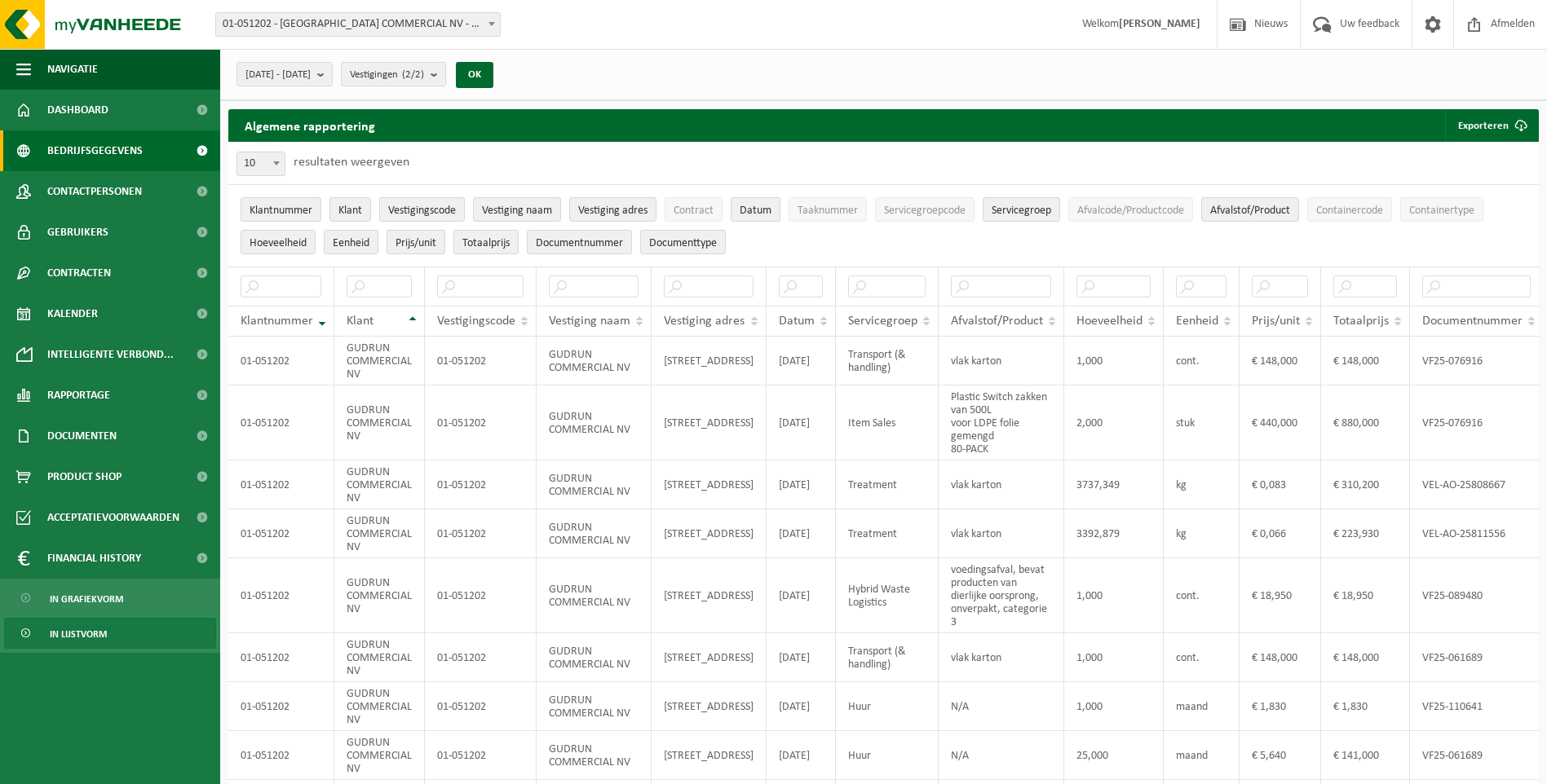
click at [89, 146] on span "Bedrijfsgegevens" at bounding box center [95, 150] width 95 height 41
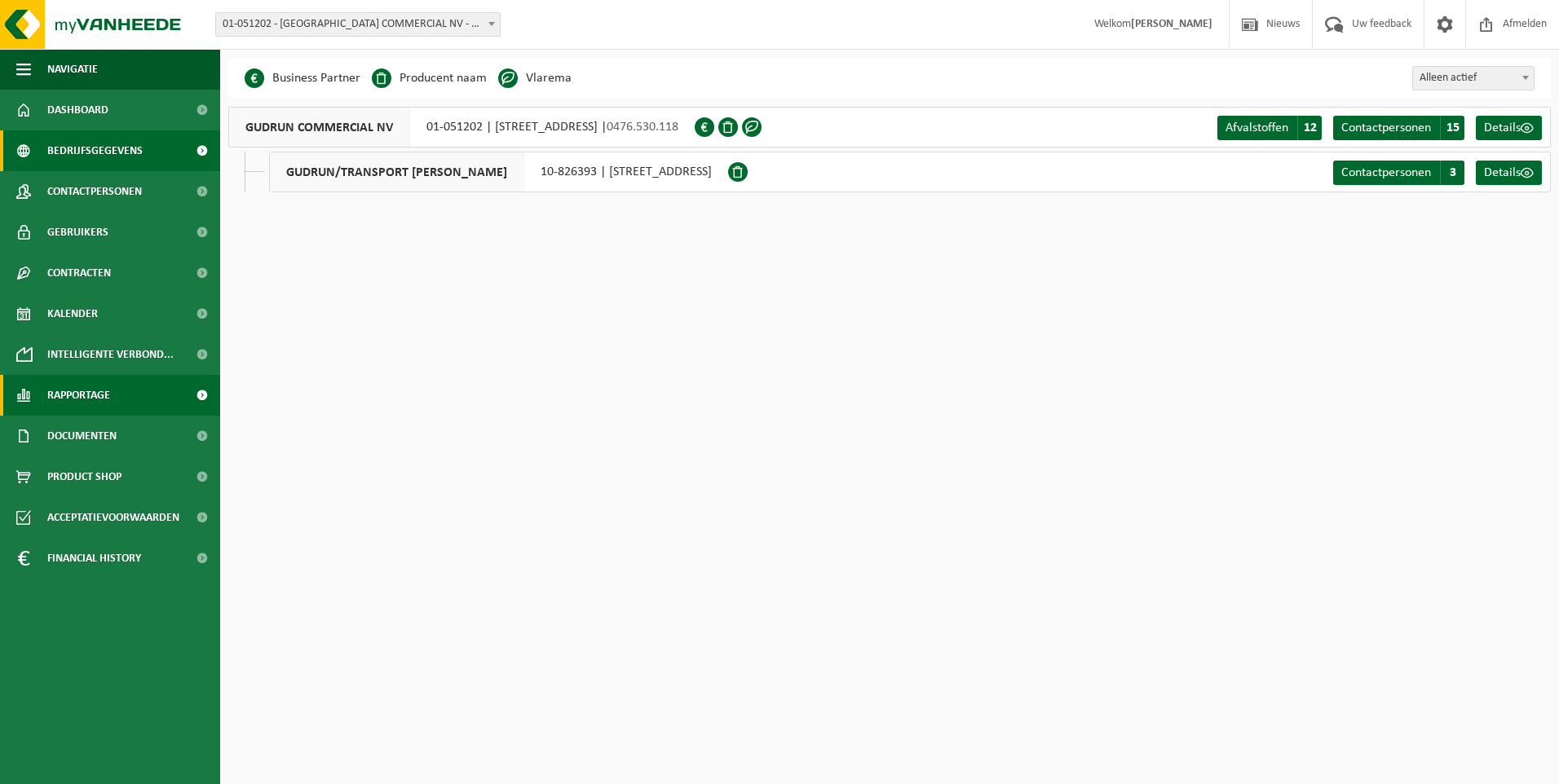
click at [83, 401] on span "Rapportage" at bounding box center [79, 395] width 63 height 41
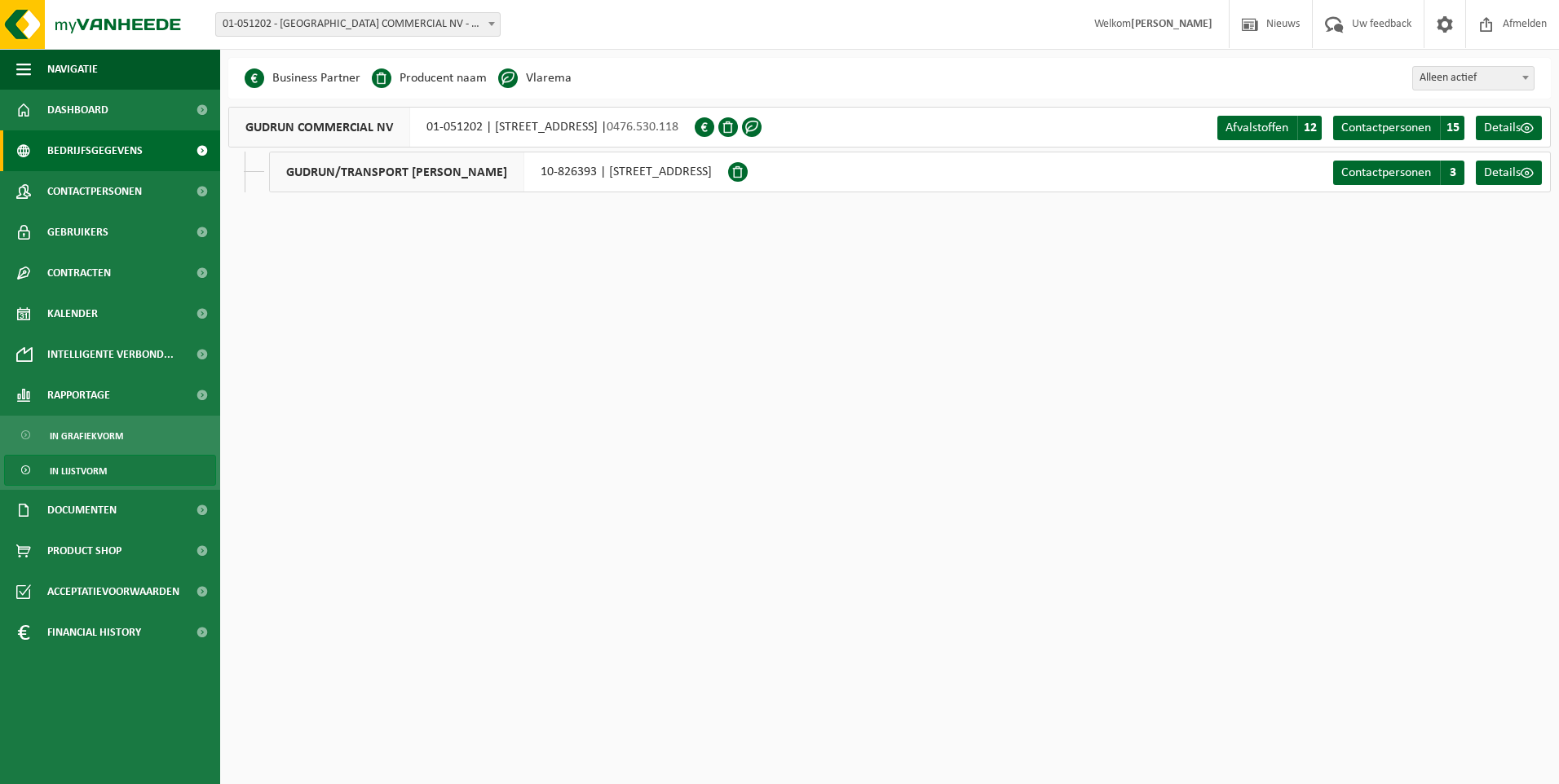
click at [79, 463] on span "In lijstvorm" at bounding box center [78, 471] width 57 height 31
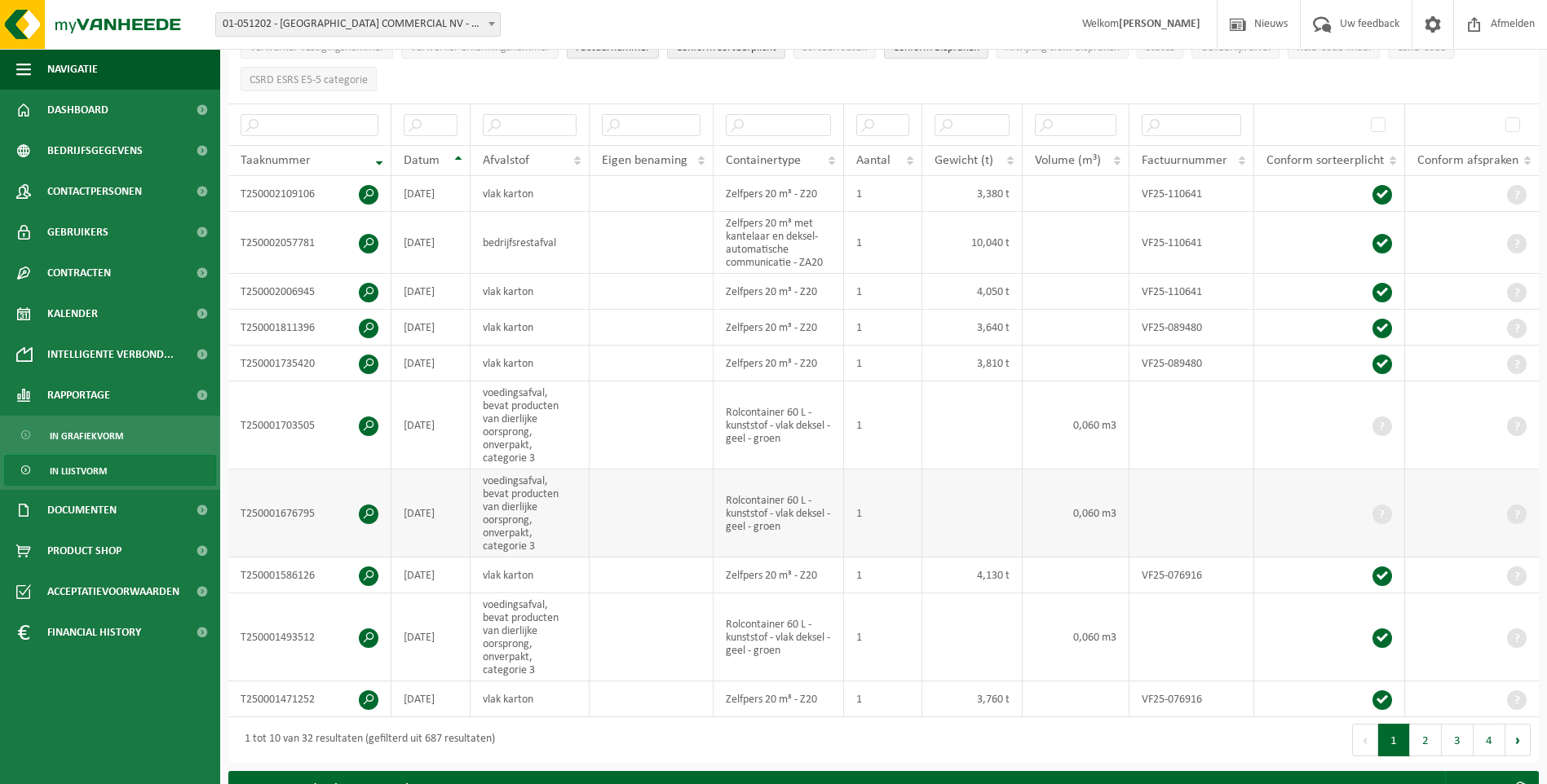
scroll to position [326, 0]
